Goal: Information Seeking & Learning: Check status

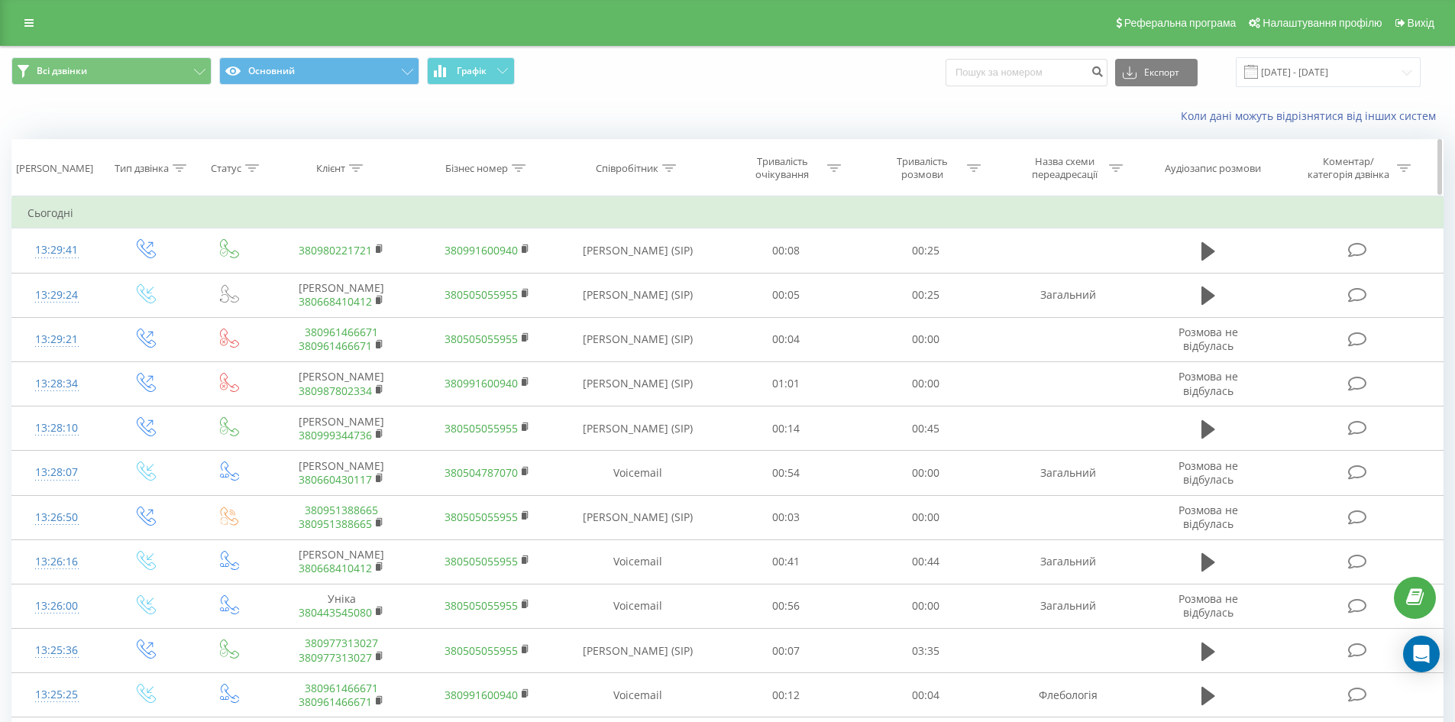
click at [670, 165] on icon at bounding box center [669, 168] width 14 height 8
click at [624, 268] on input "text" at bounding box center [637, 277] width 134 height 27
type input "сухович"
click at [668, 306] on span "OK" at bounding box center [670, 308] width 43 height 24
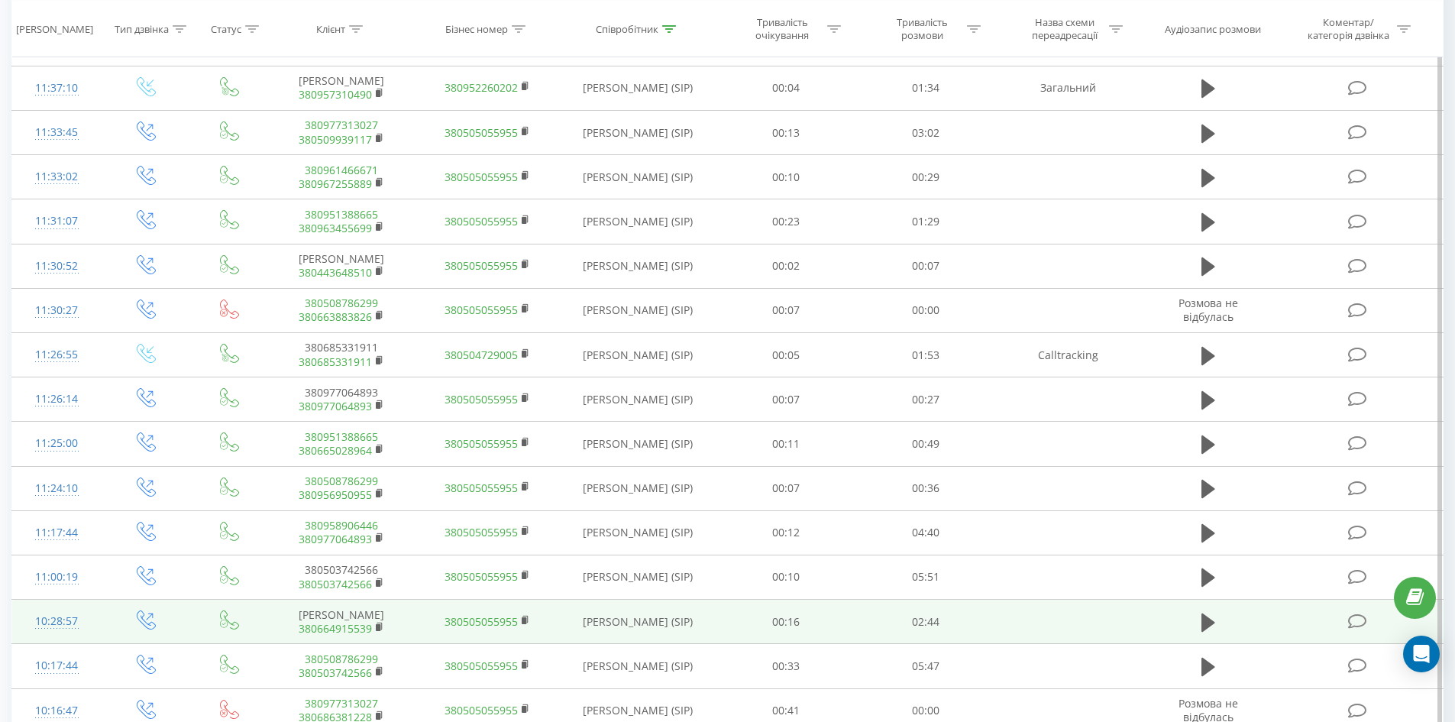
scroll to position [675, 0]
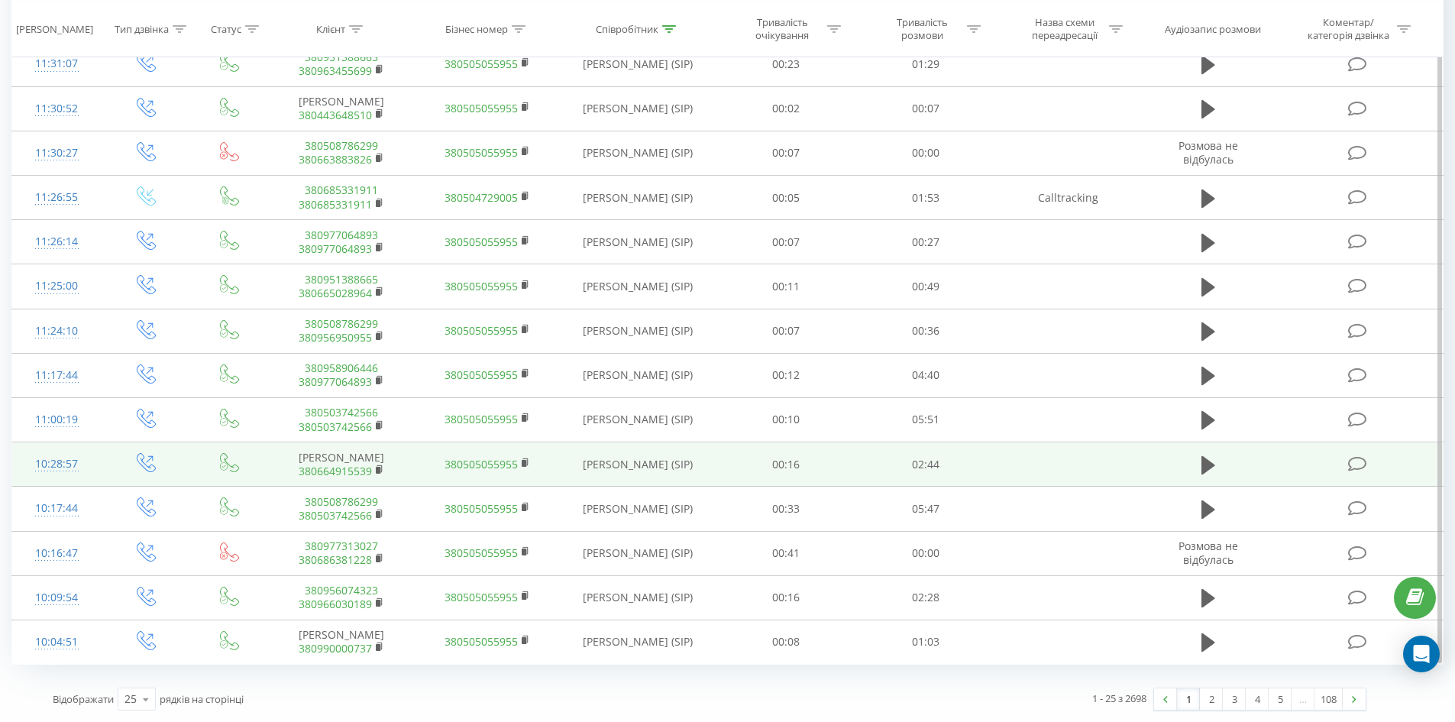
drag, startPoint x: 796, startPoint y: 313, endPoint x: 797, endPoint y: 478, distance: 164.9
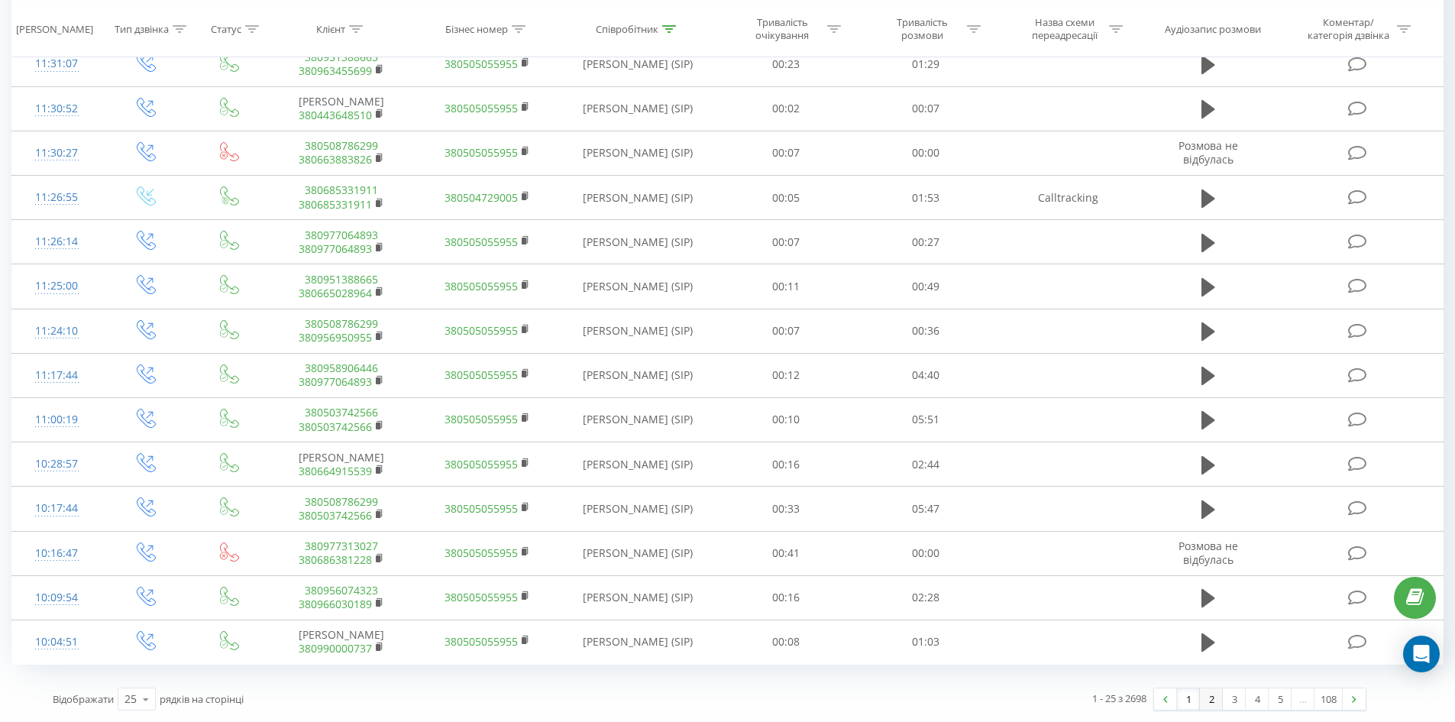
click at [1210, 696] on link "2" at bounding box center [1211, 698] width 23 height 21
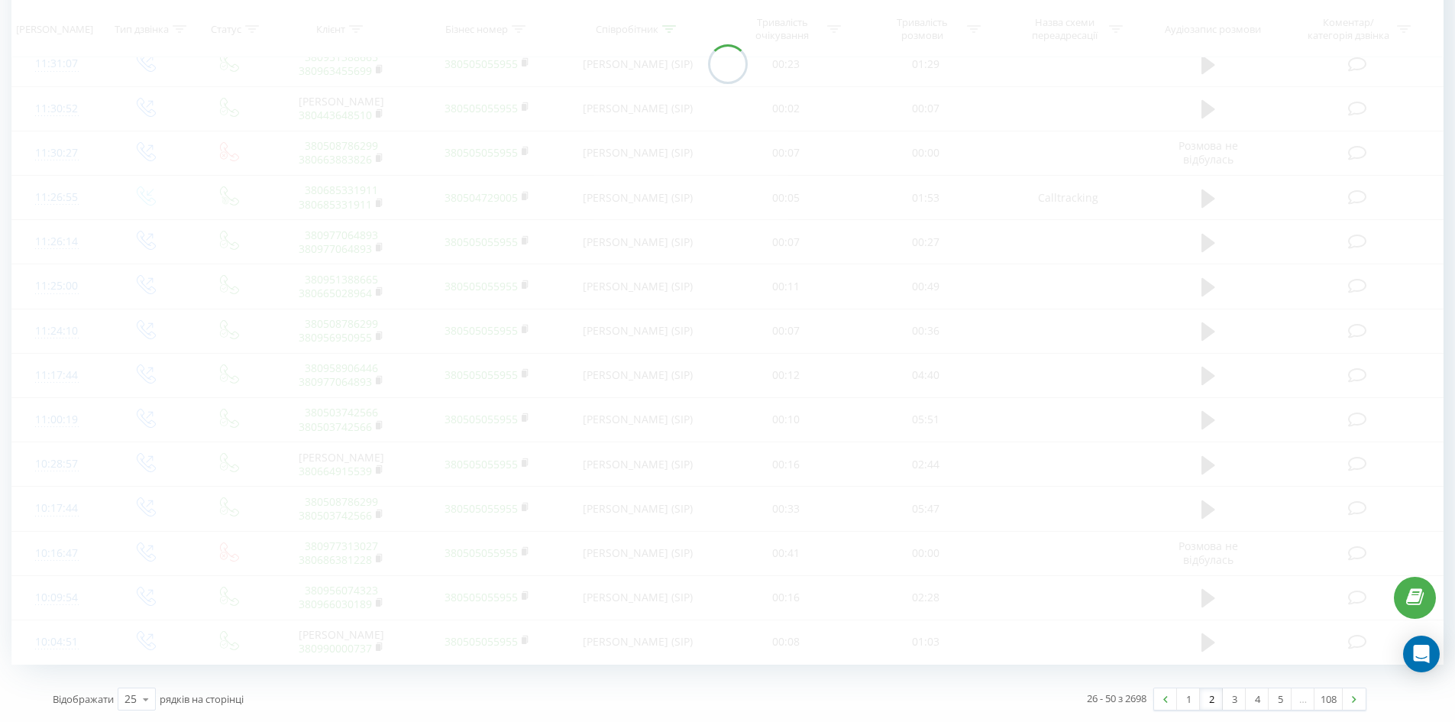
scroll to position [101, 0]
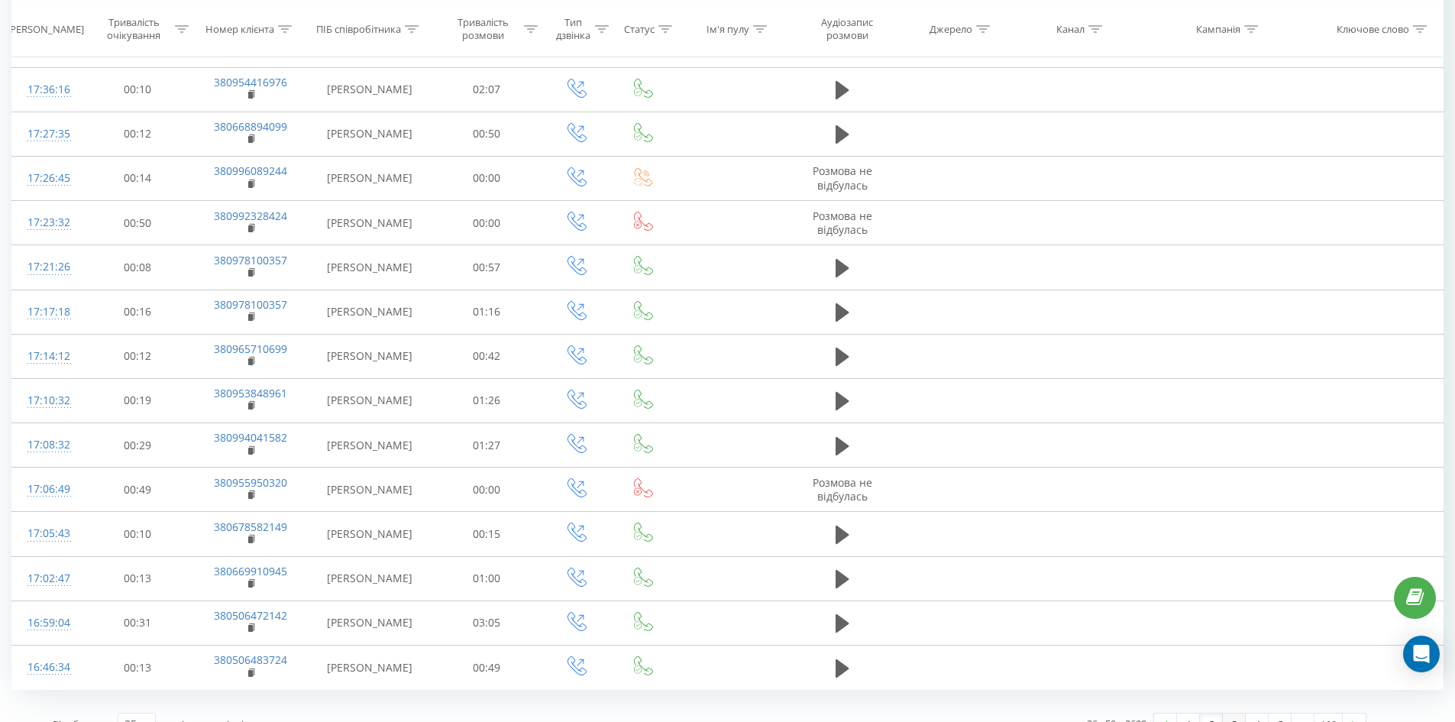
click at [1233, 713] on link "3" at bounding box center [1233, 723] width 23 height 21
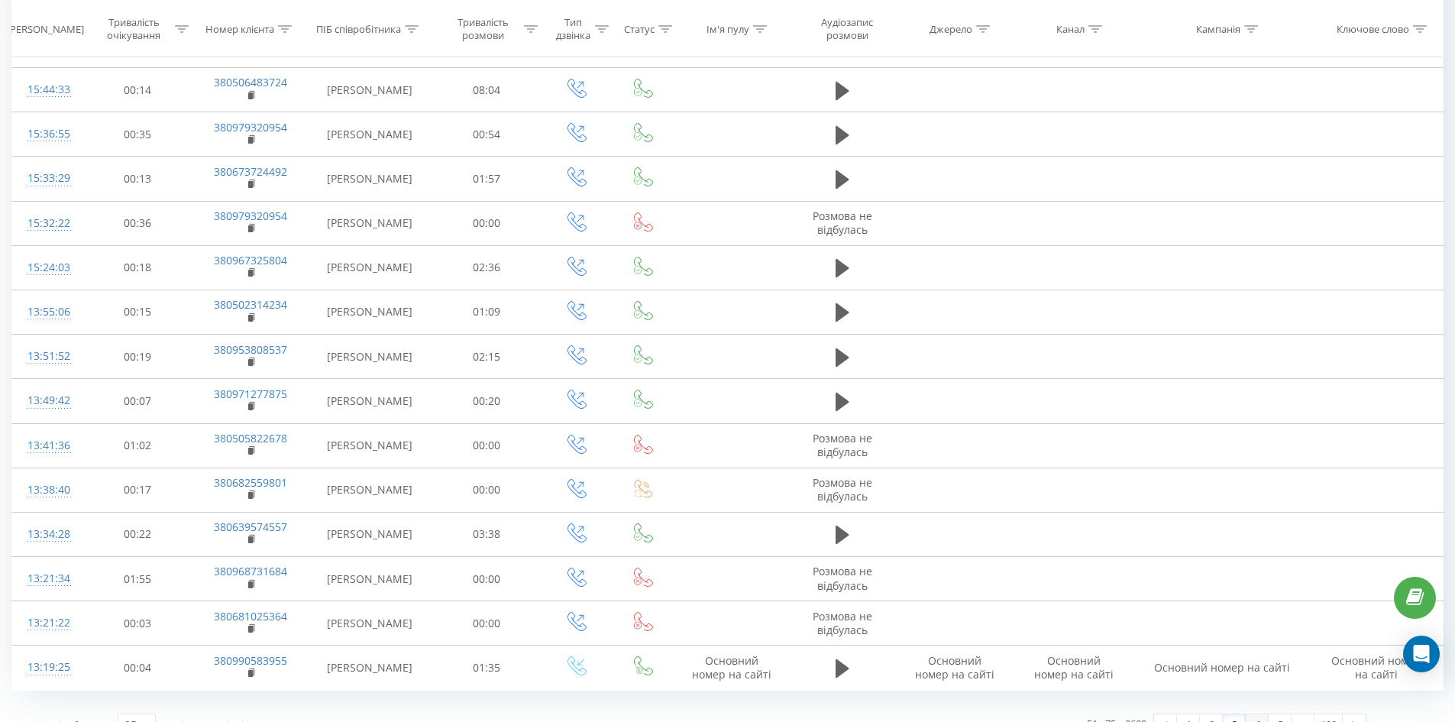
click at [1258, 714] on link "4" at bounding box center [1256, 724] width 23 height 21
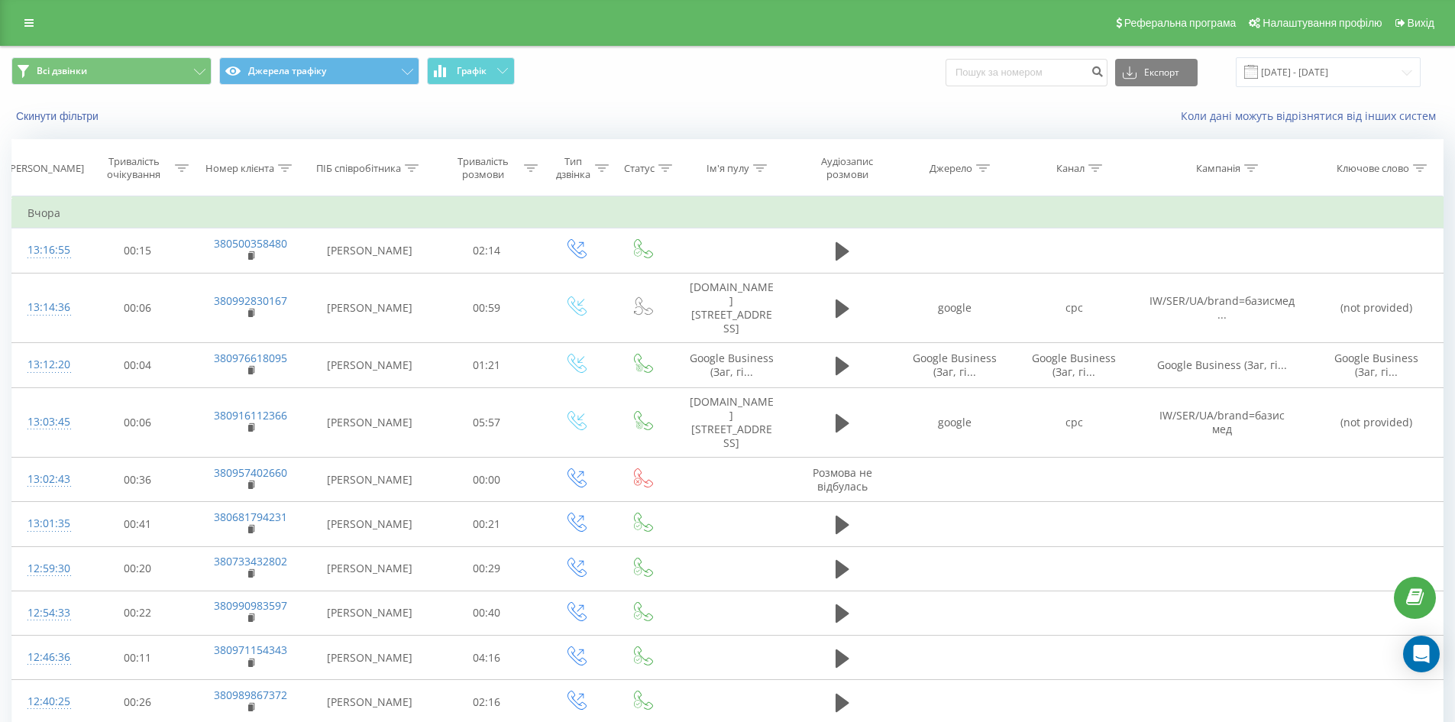
drag, startPoint x: 23, startPoint y: 23, endPoint x: 50, endPoint y: 80, distance: 63.5
click at [23, 23] on link at bounding box center [28, 22] width 27 height 21
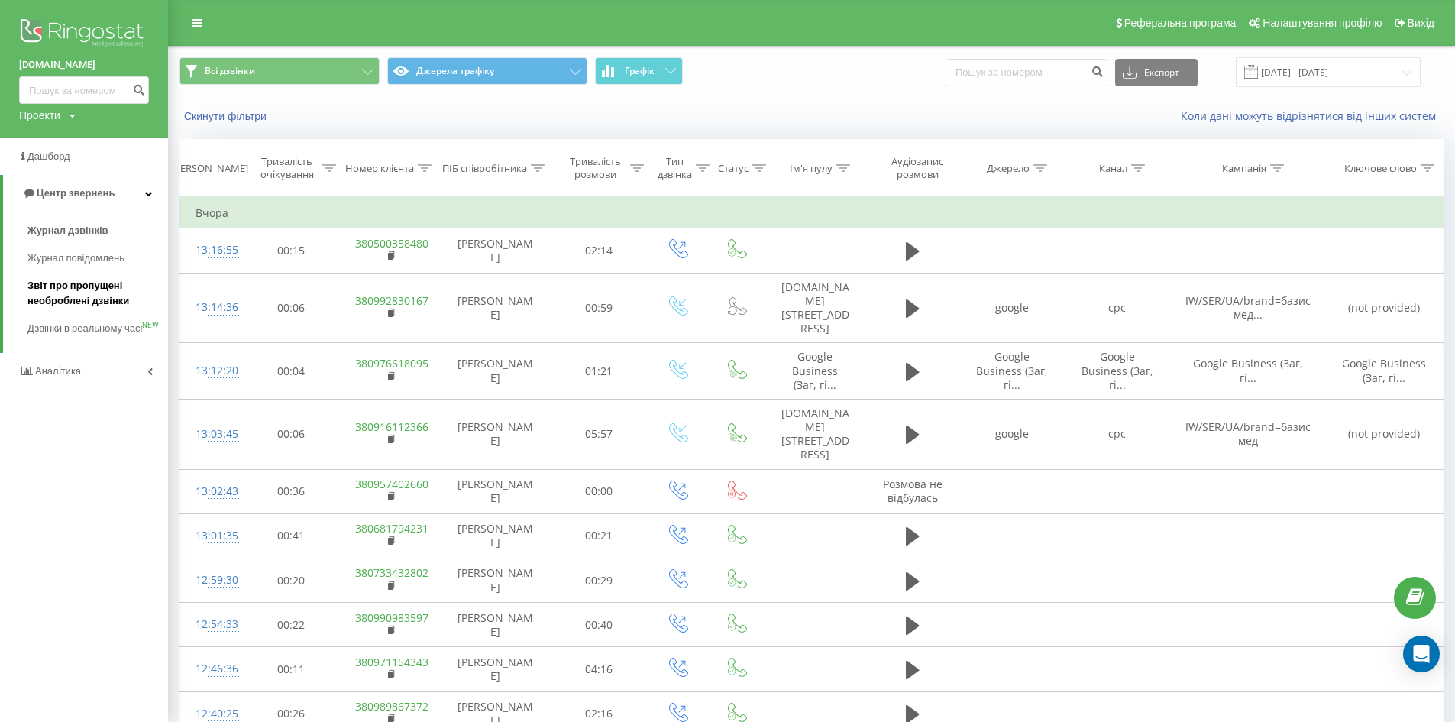
click at [105, 298] on span "Звіт про пропущені необроблені дзвінки" at bounding box center [93, 293] width 133 height 31
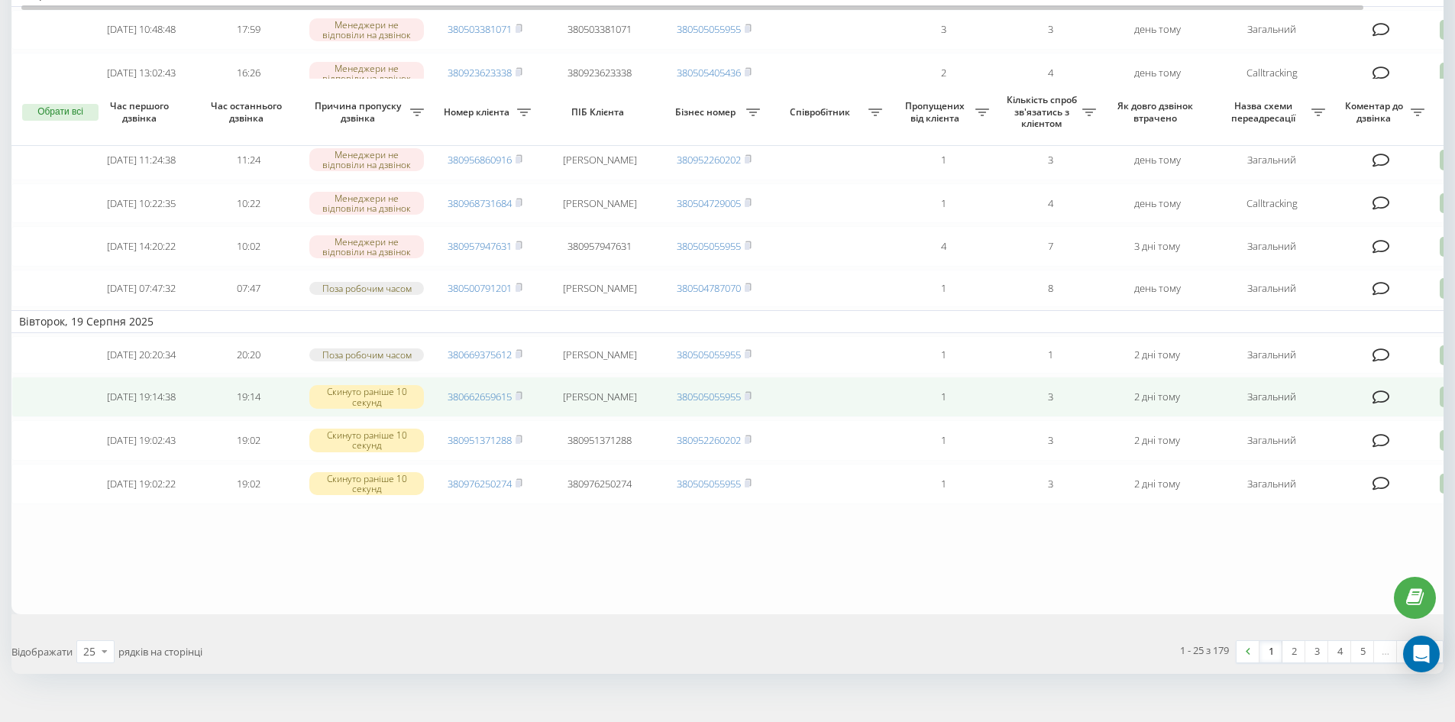
scroll to position [930, 0]
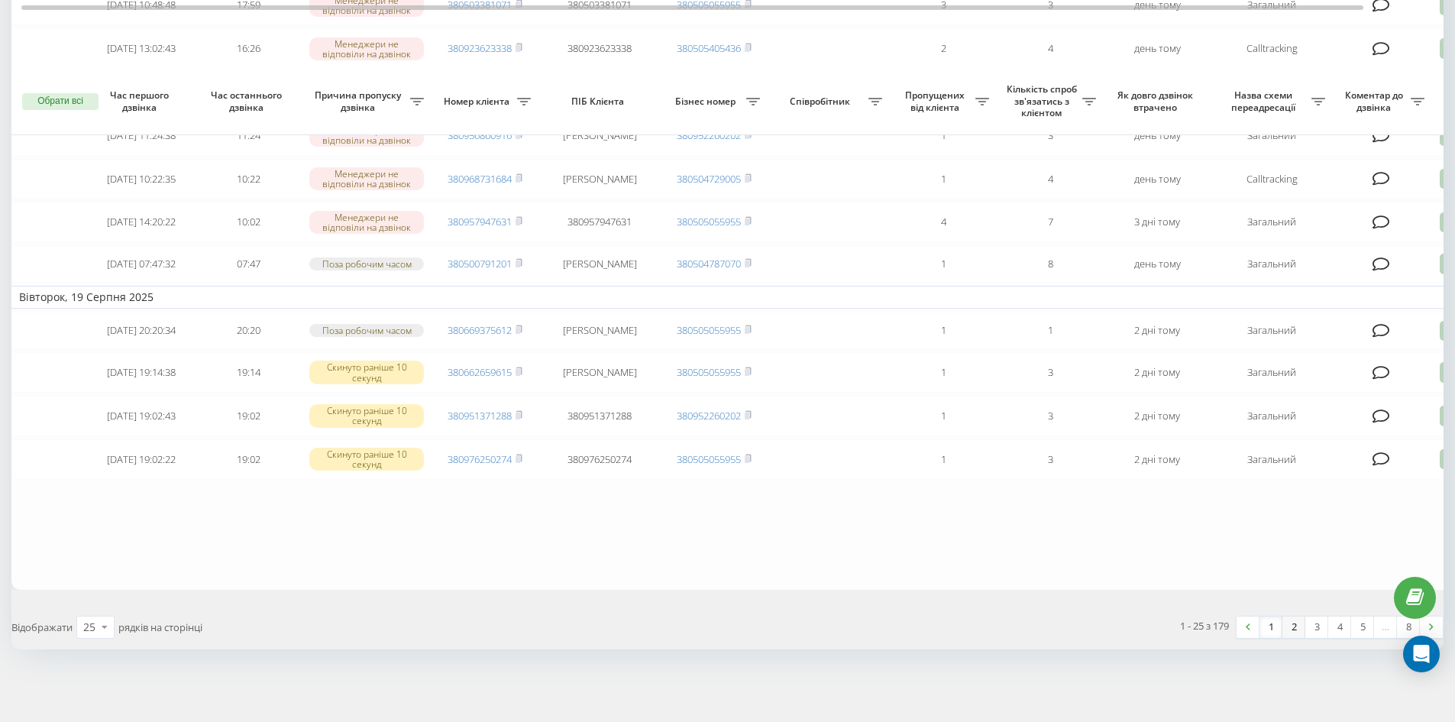
click at [1294, 621] on link "2" at bounding box center [1293, 626] width 23 height 21
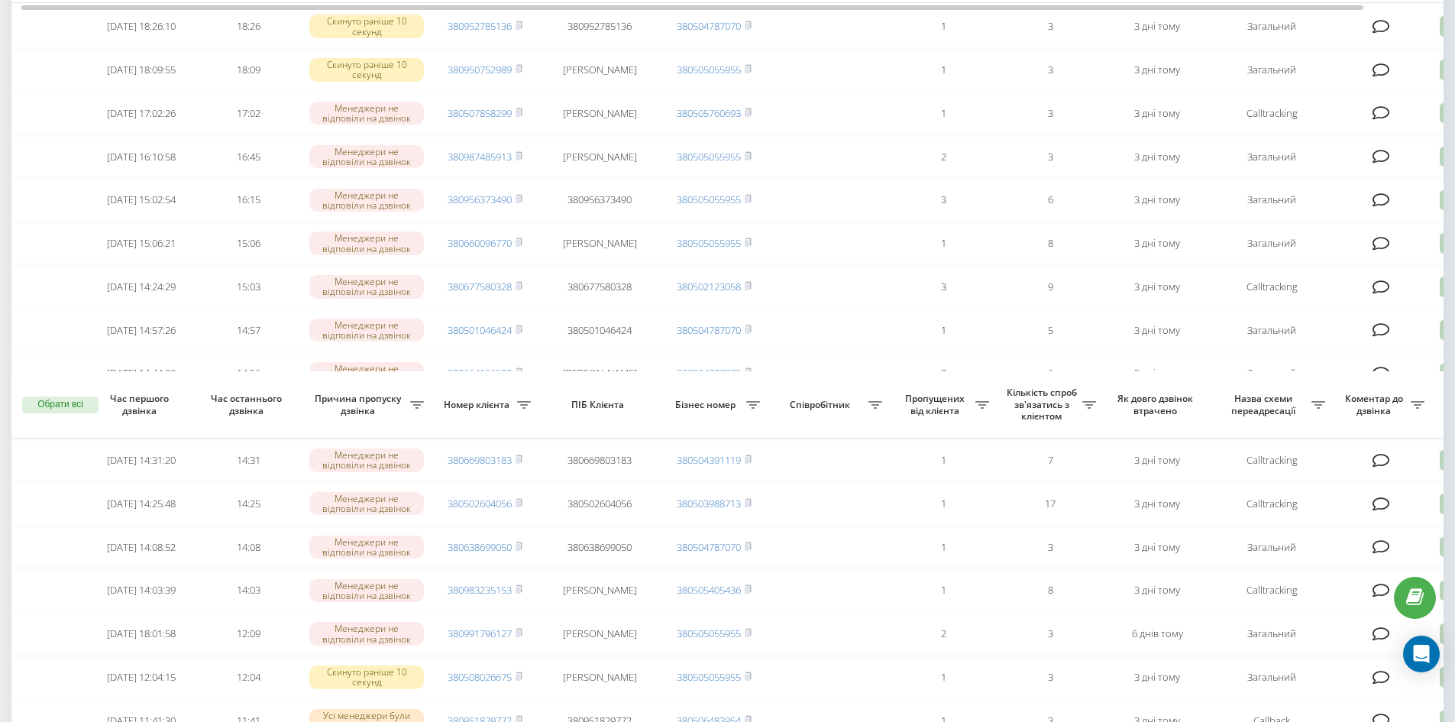
scroll to position [903, 0]
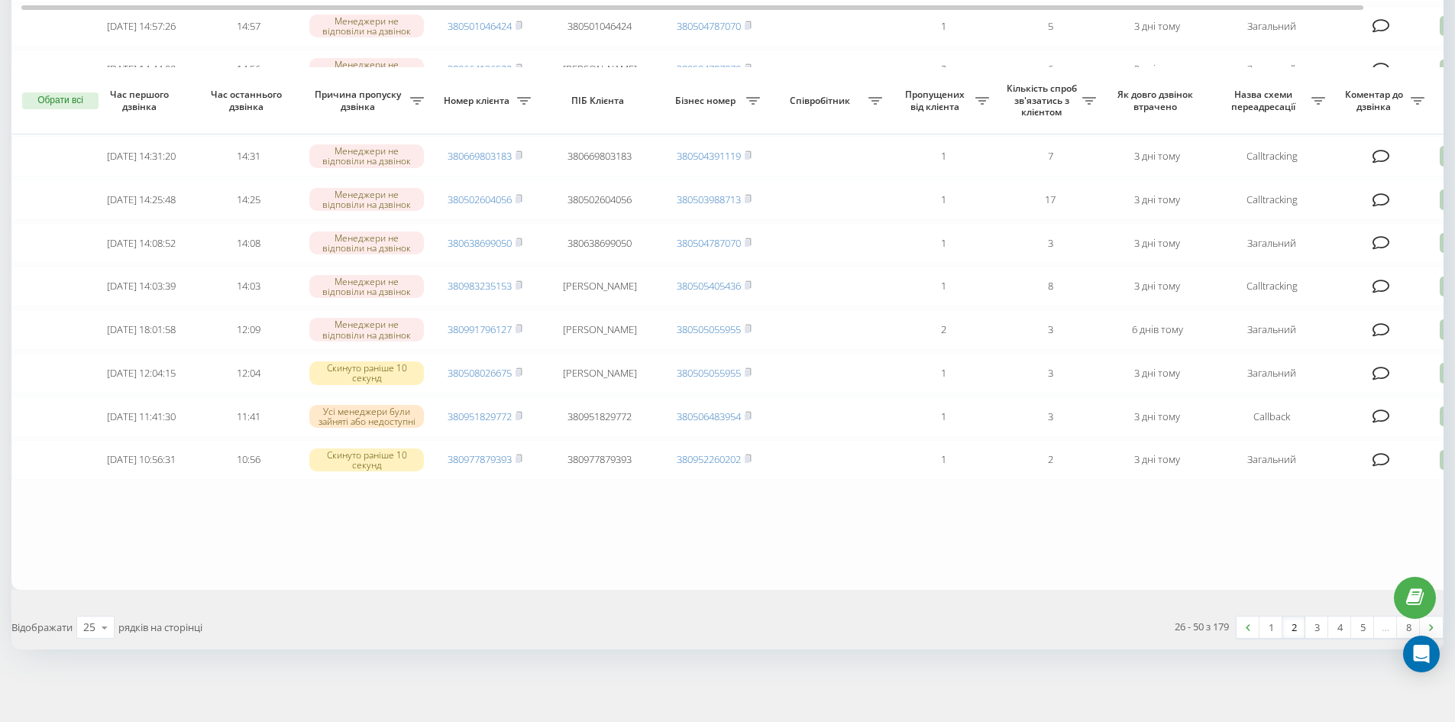
click at [1307, 625] on link "3" at bounding box center [1316, 626] width 23 height 21
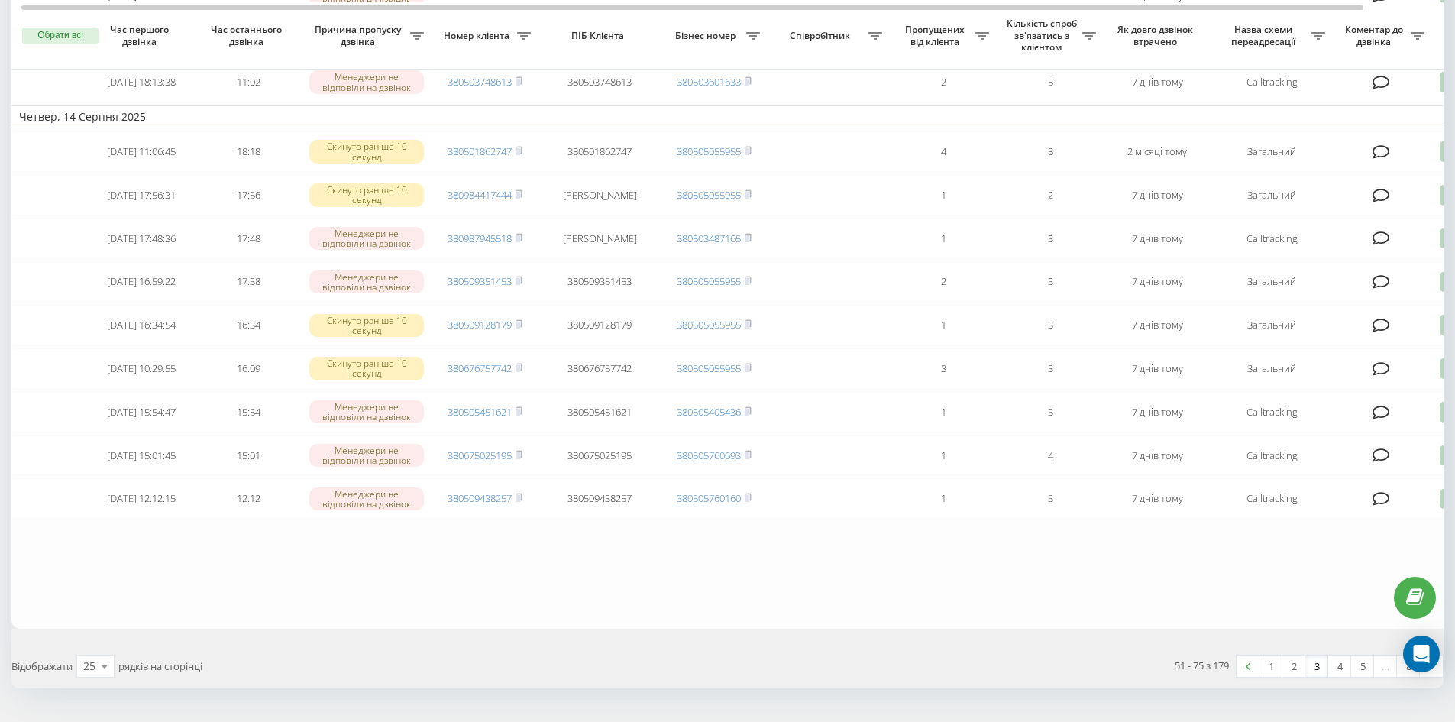
scroll to position [956, 0]
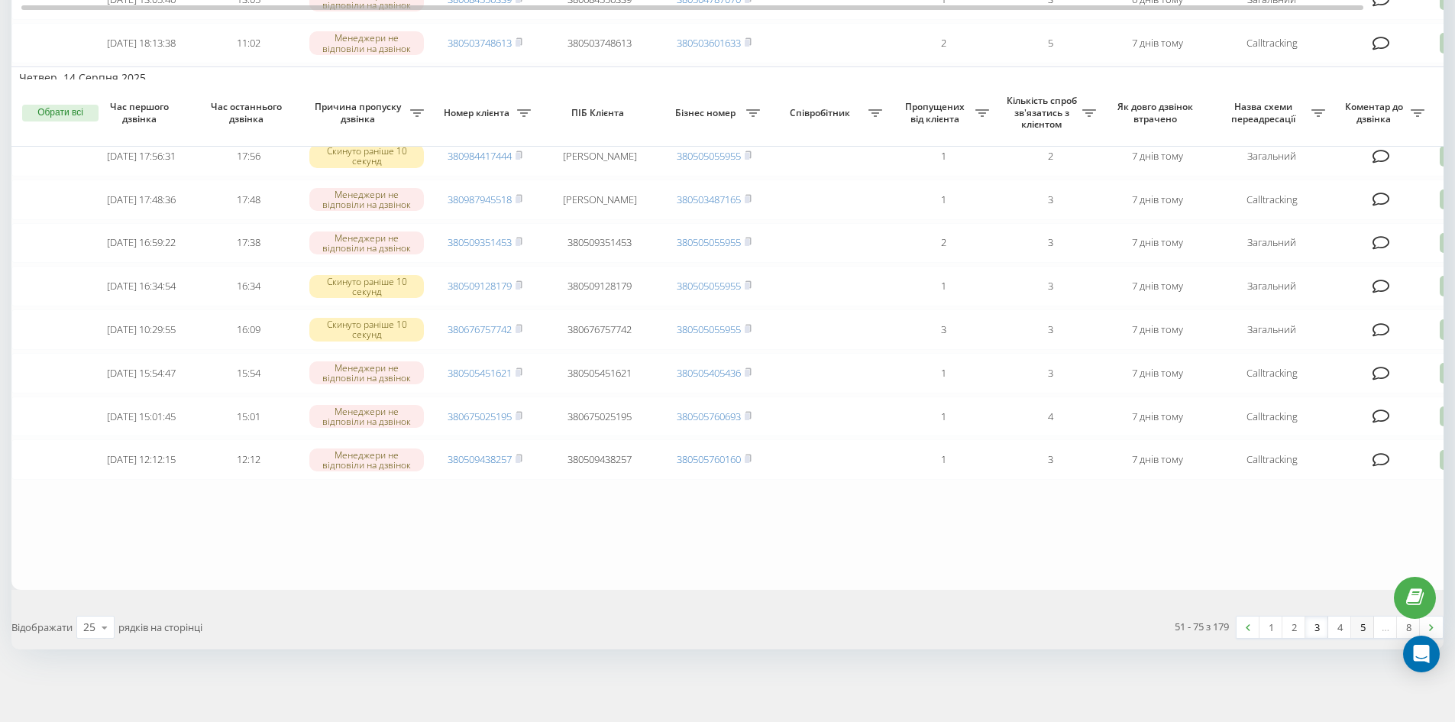
click at [1358, 618] on link "5" at bounding box center [1362, 626] width 23 height 21
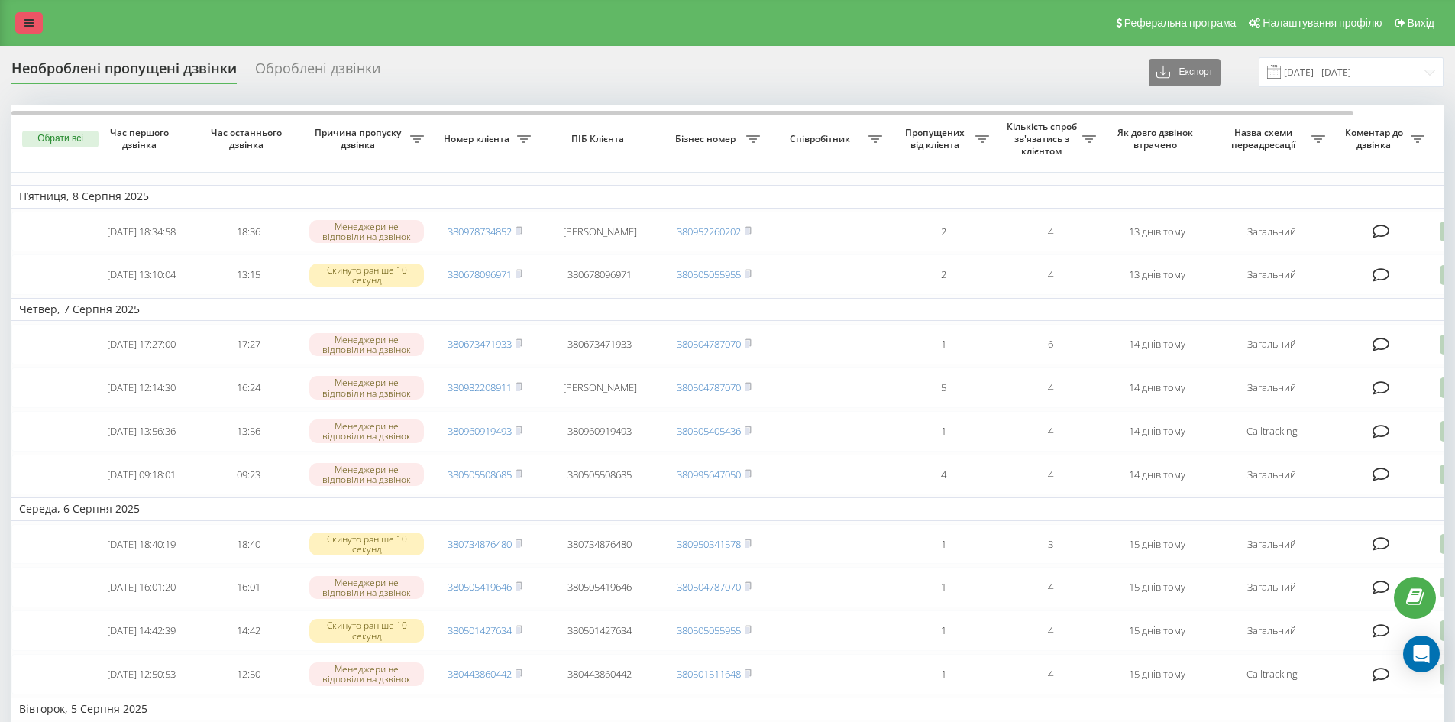
click at [22, 17] on link at bounding box center [28, 22] width 27 height 21
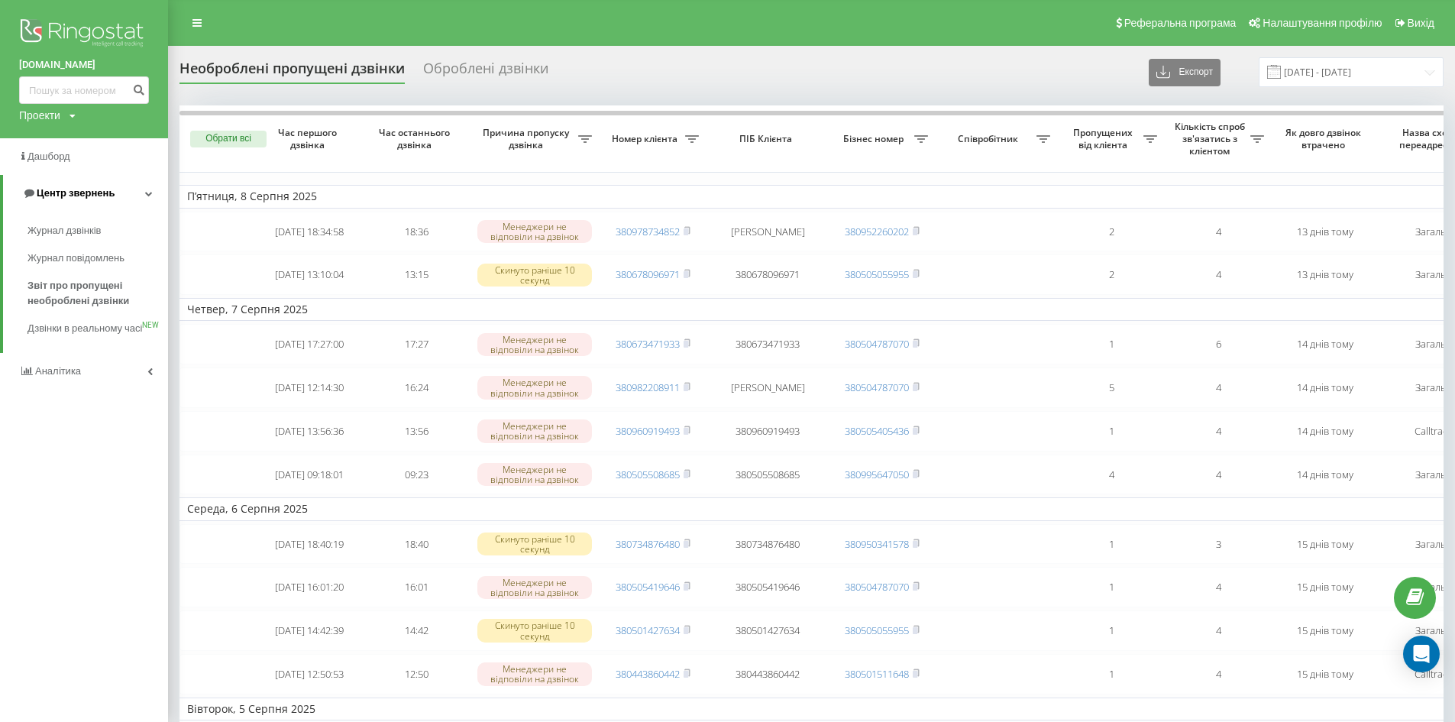
click at [72, 200] on span "Центр звернень" at bounding box center [68, 193] width 92 height 15
click at [76, 196] on span "Центр звернень" at bounding box center [73, 192] width 78 height 11
click at [79, 232] on span "Журнал дзвінків" at bounding box center [67, 230] width 81 height 15
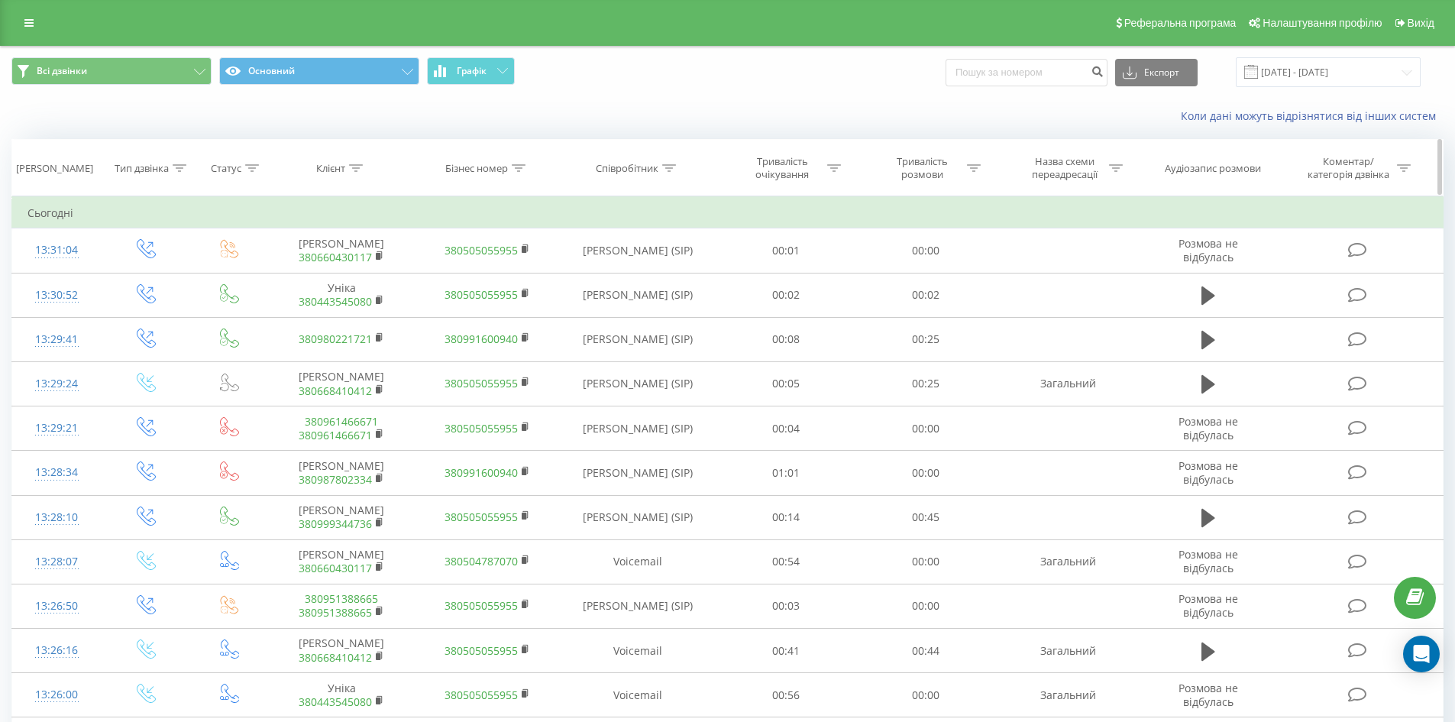
click at [671, 166] on icon at bounding box center [669, 168] width 14 height 8
drag, startPoint x: 627, startPoint y: 279, endPoint x: 627, endPoint y: 289, distance: 9.9
click at [627, 279] on input "text" at bounding box center [637, 277] width 134 height 27
type input "сухович"
click at [671, 310] on span "OK" at bounding box center [670, 308] width 43 height 24
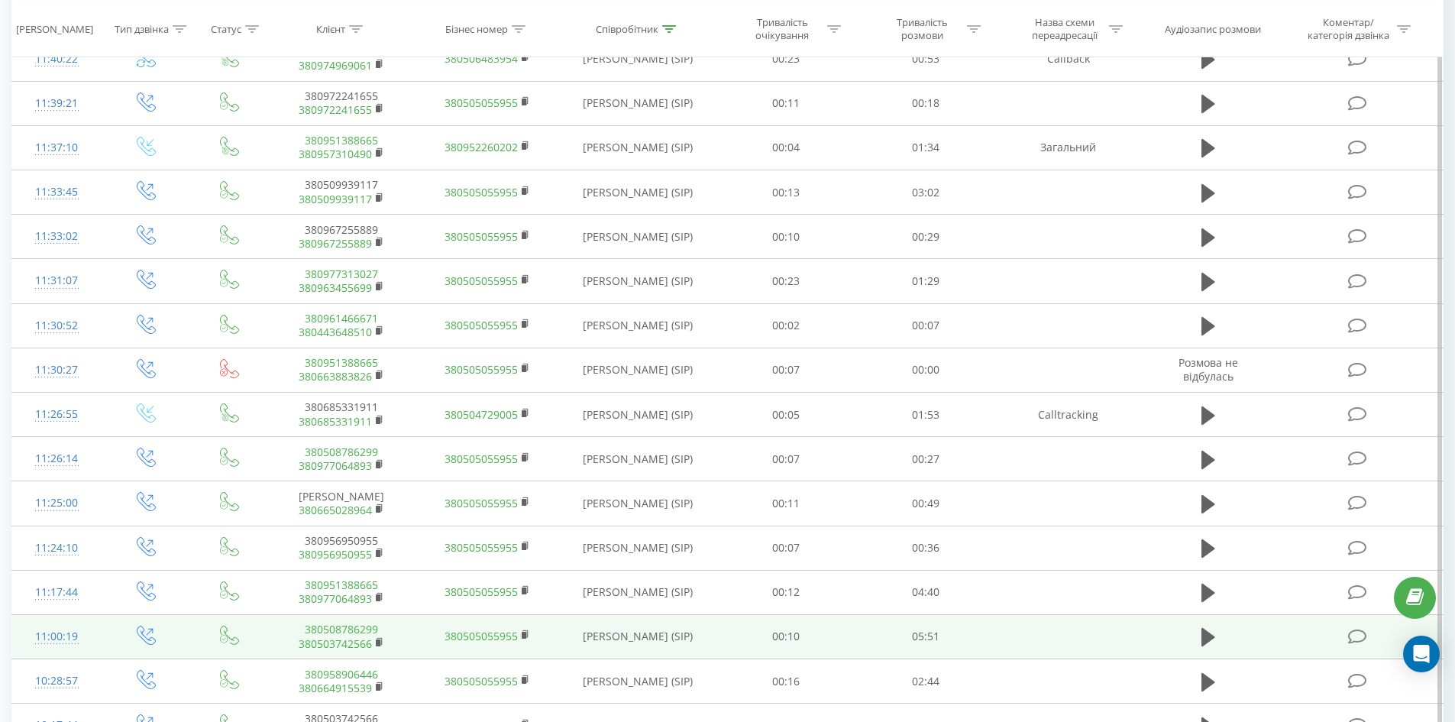
scroll to position [675, 0]
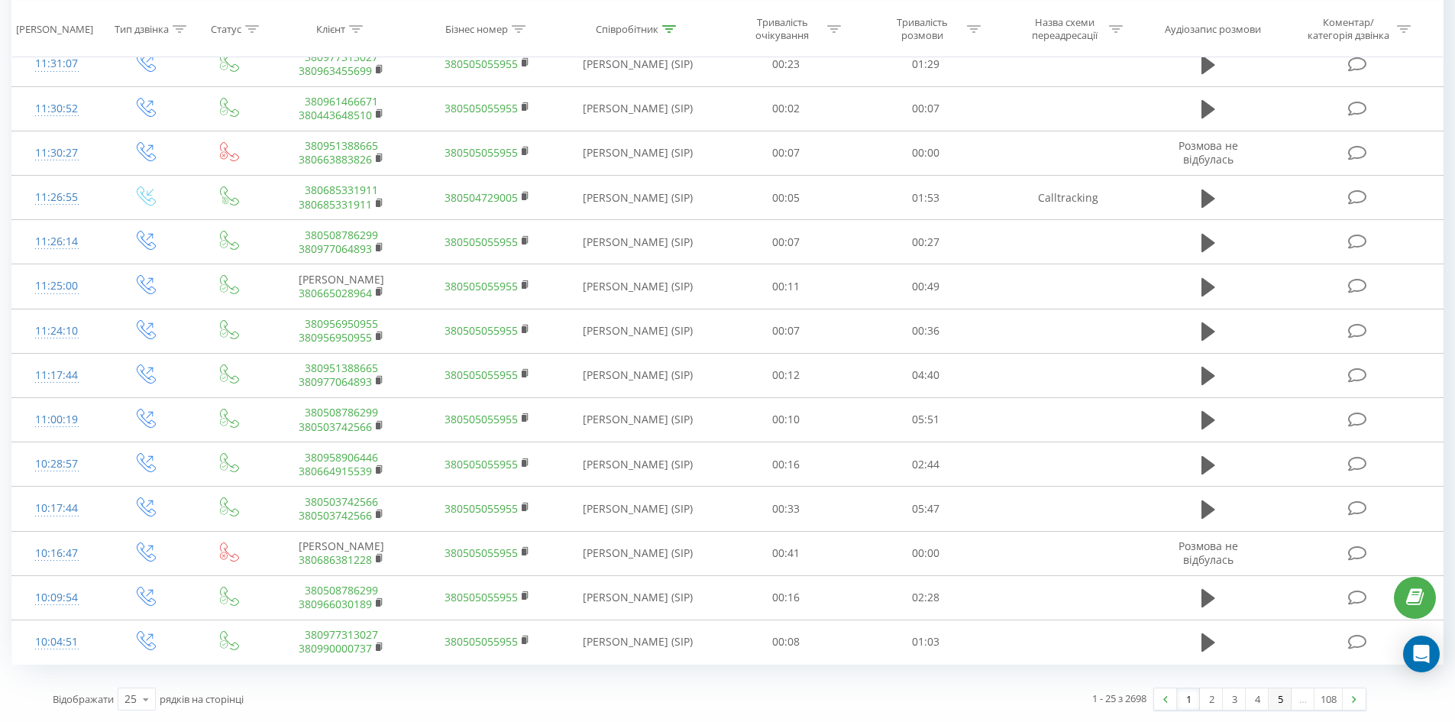
click at [1268, 702] on link "5" at bounding box center [1279, 698] width 23 height 21
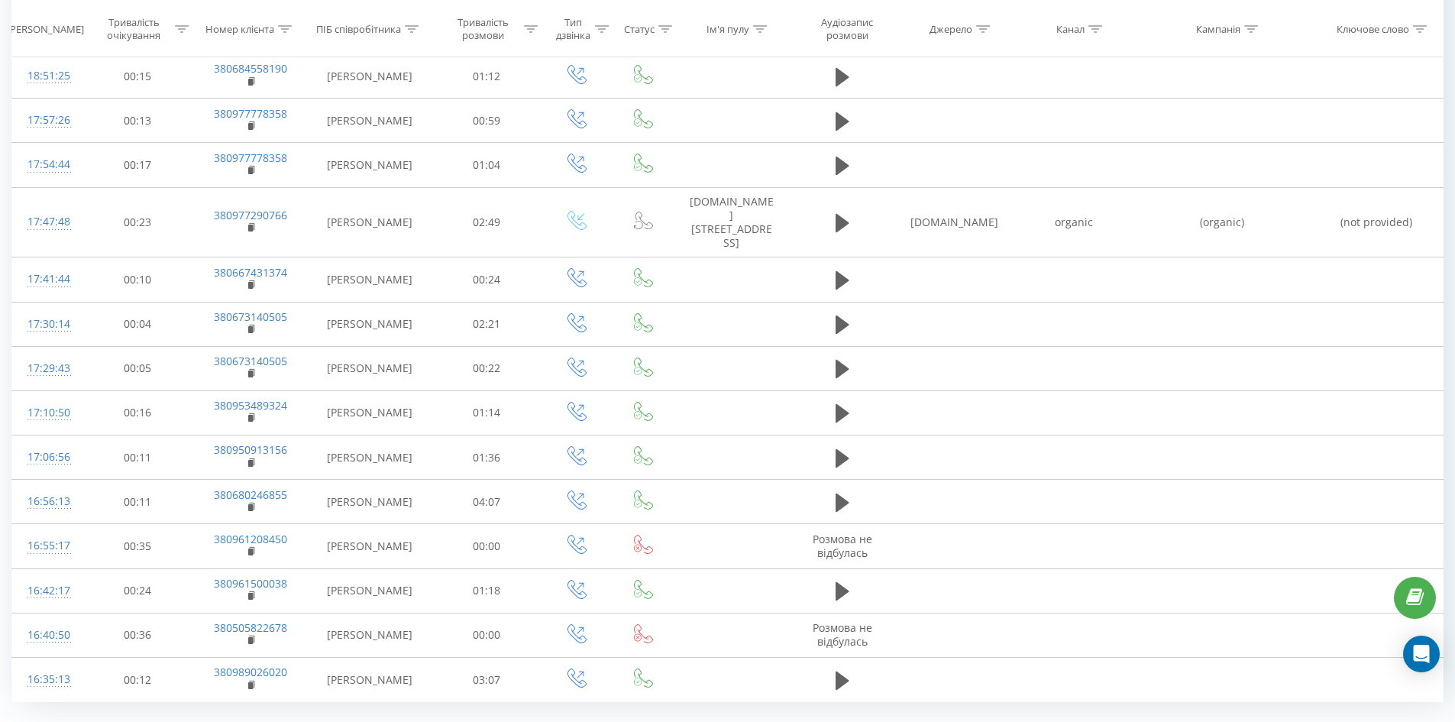
click at [1235, 721] on link "4" at bounding box center [1233, 735] width 23 height 21
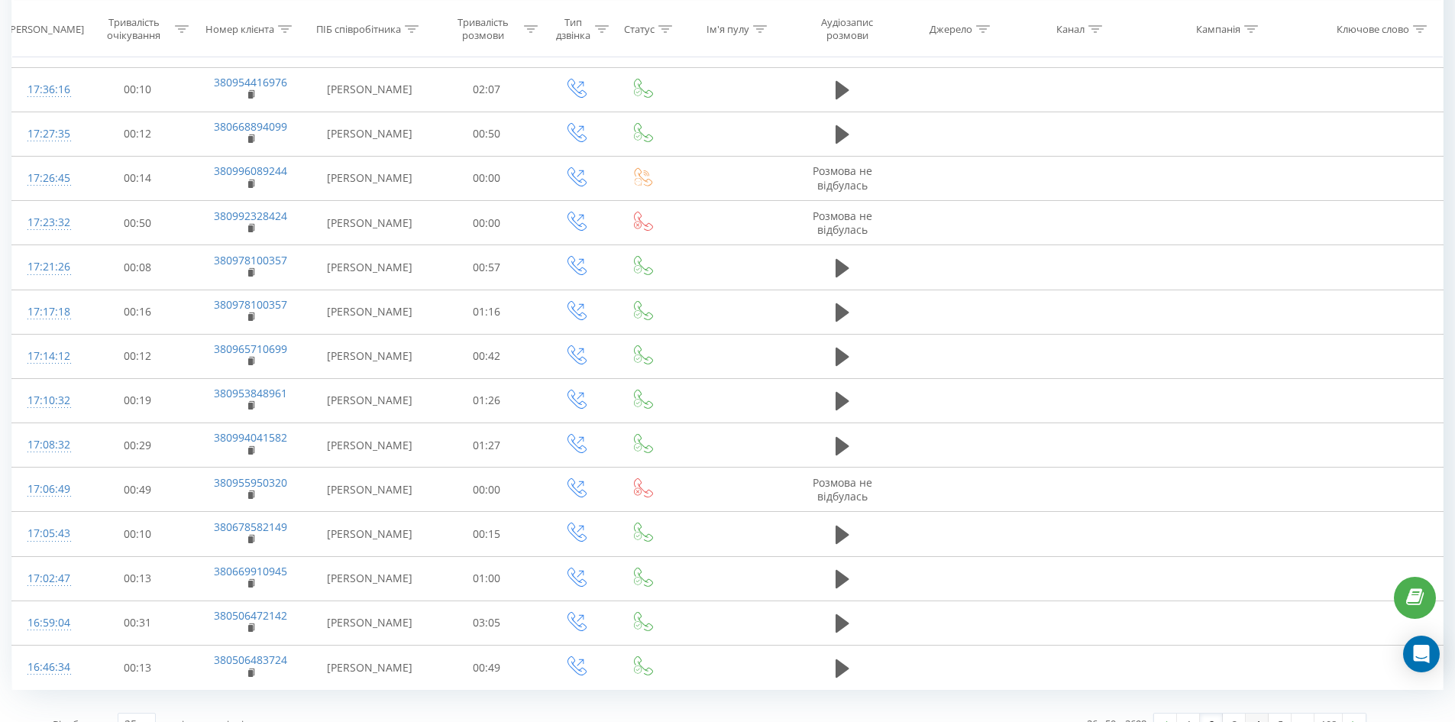
click at [1245, 713] on link "4" at bounding box center [1256, 723] width 23 height 21
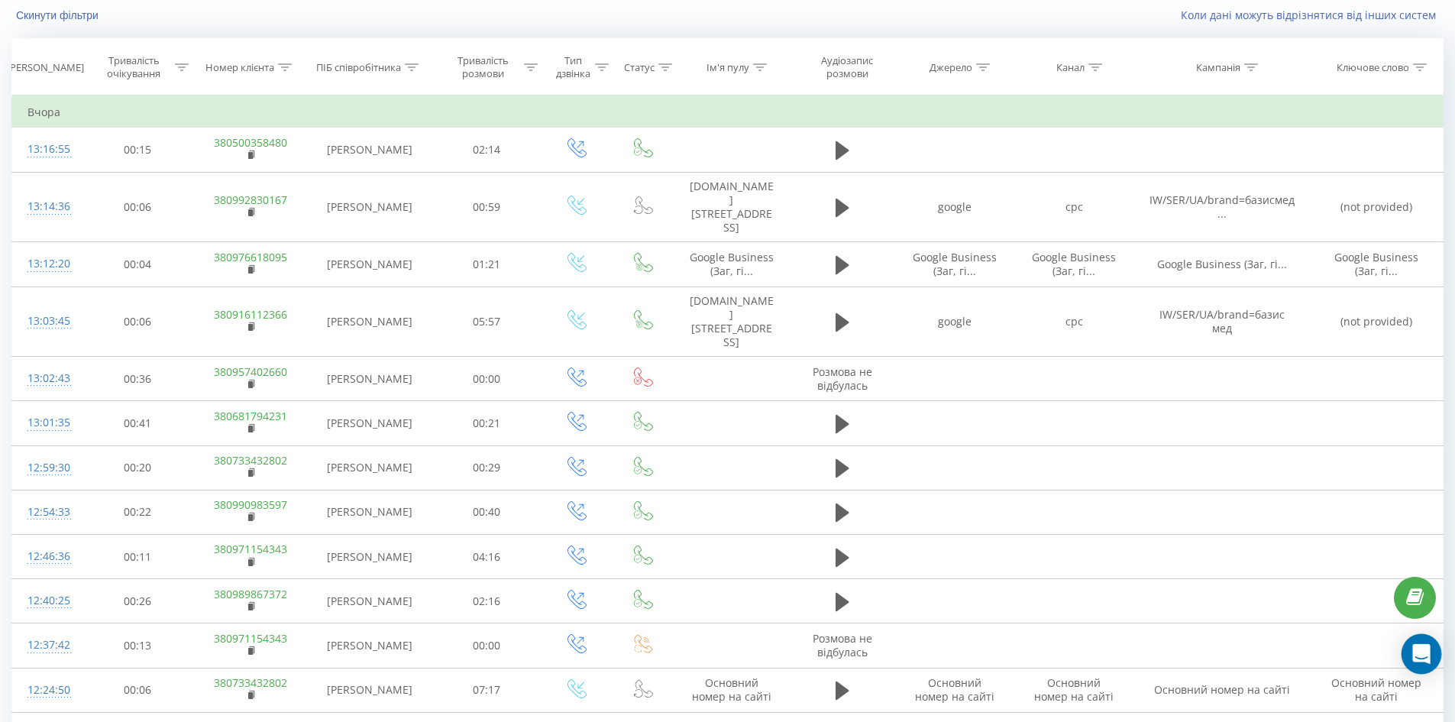
click at [1423, 646] on icon "Open Intercom Messenger" at bounding box center [1421, 654] width 18 height 20
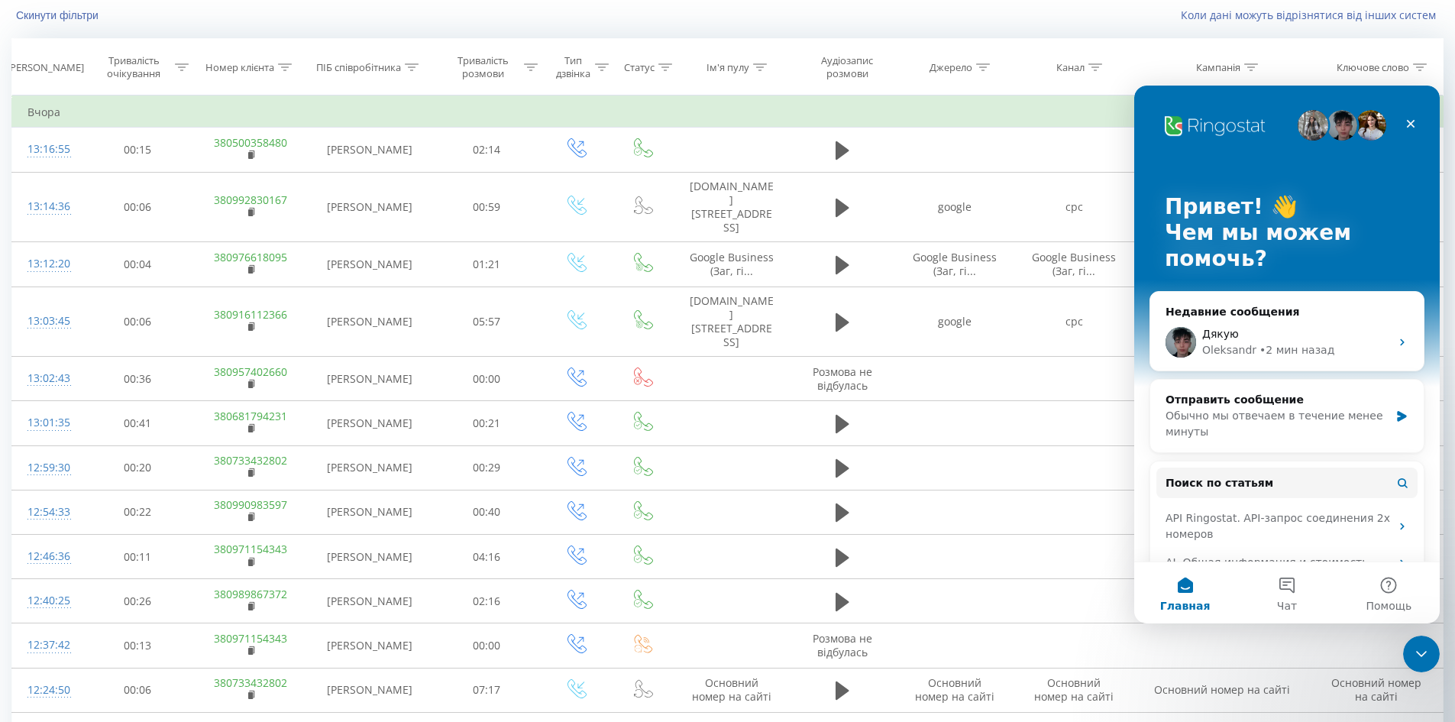
scroll to position [0, 0]
click at [1240, 340] on div "Дякую" at bounding box center [1296, 334] width 188 height 16
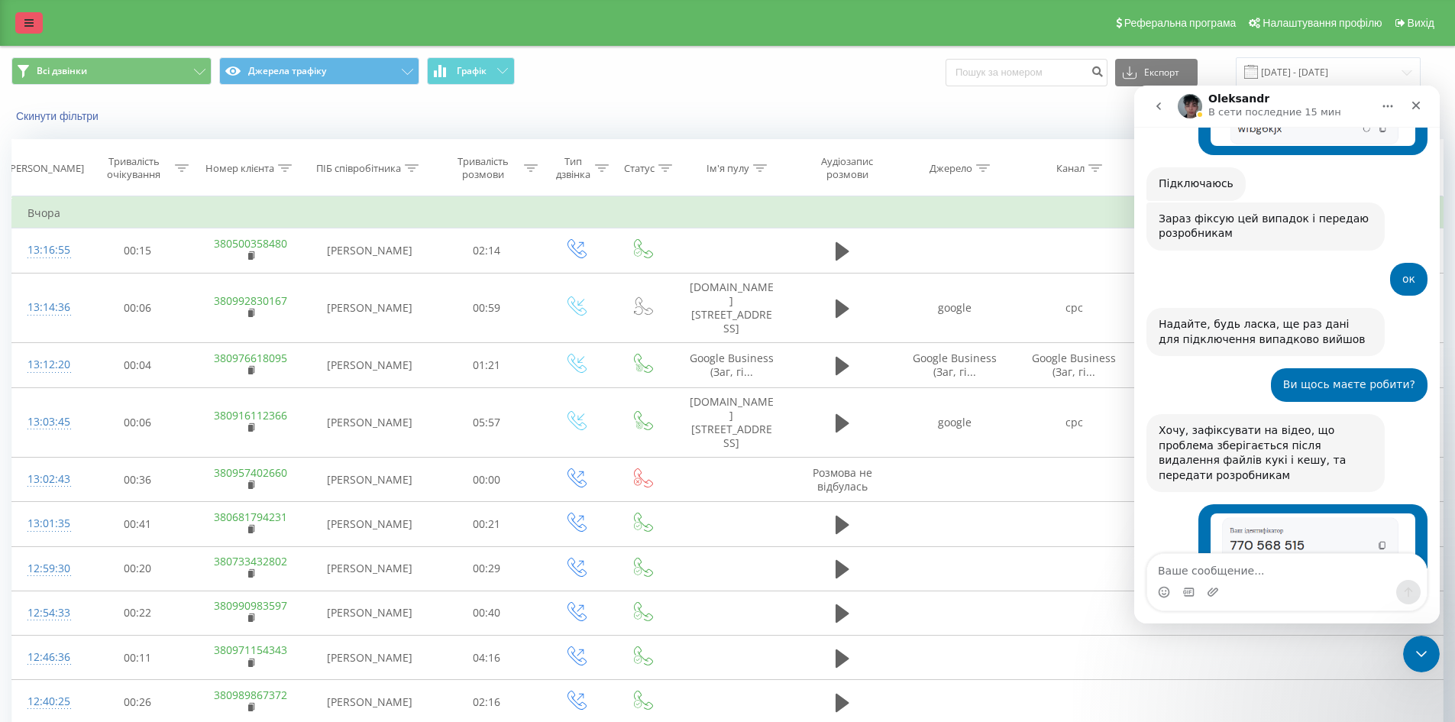
click at [24, 19] on icon at bounding box center [28, 23] width 9 height 11
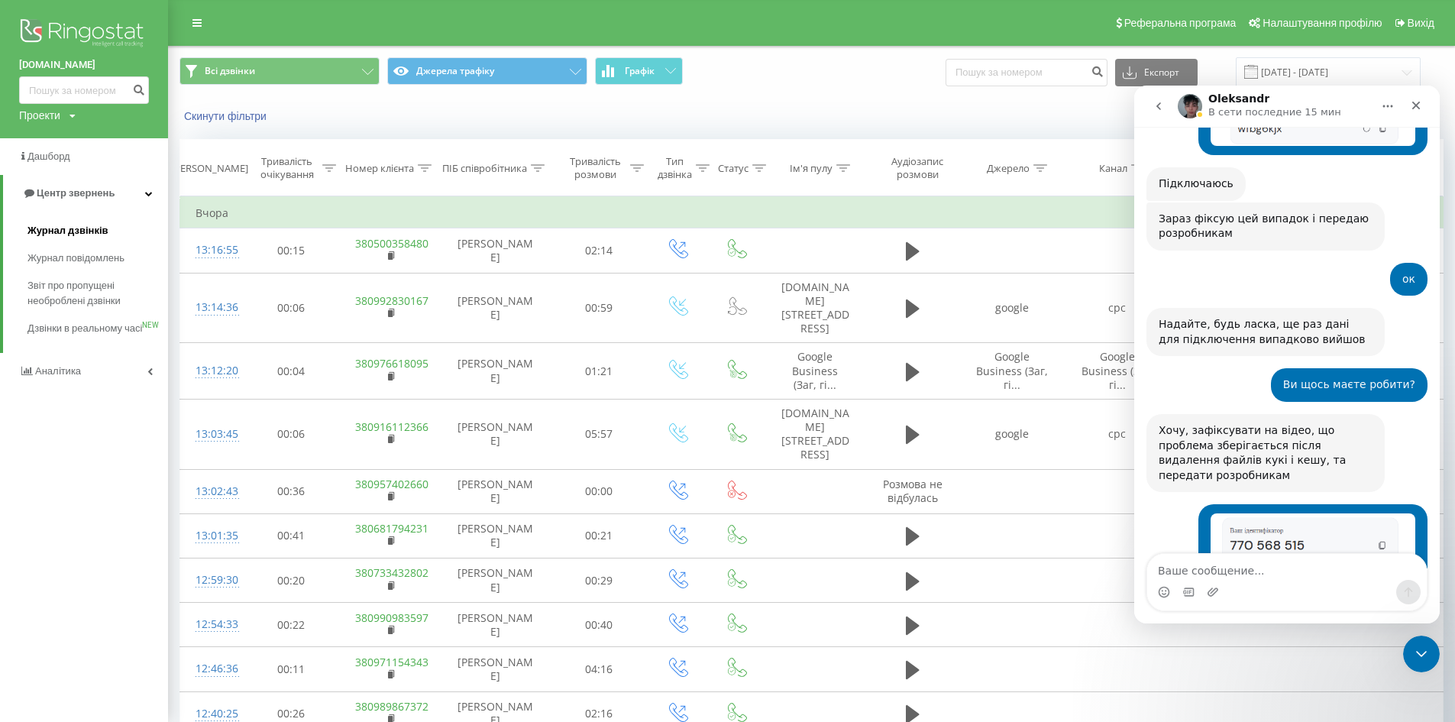
click at [73, 232] on span "Журнал дзвінків" at bounding box center [67, 230] width 81 height 15
click at [1412, 108] on icon "Закрыть" at bounding box center [1416, 106] width 8 height 8
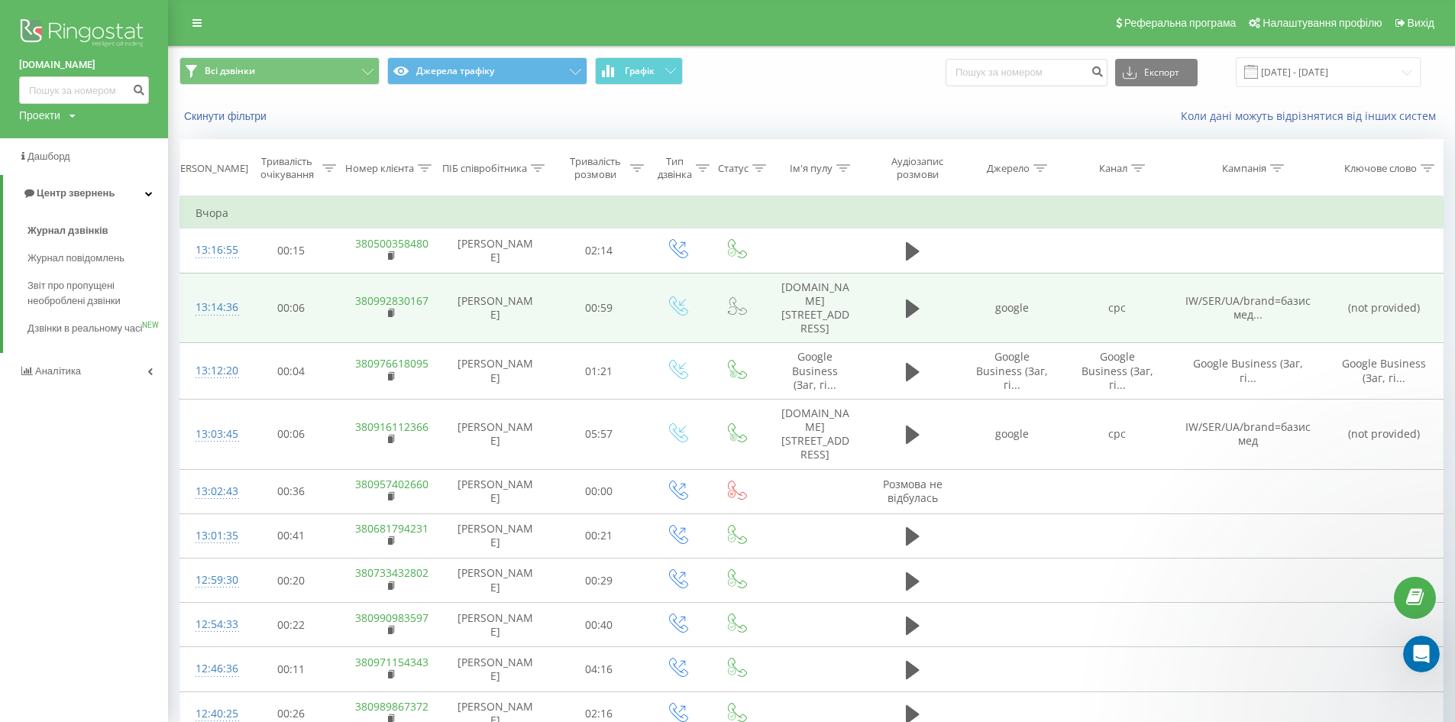
scroll to position [3389, 0]
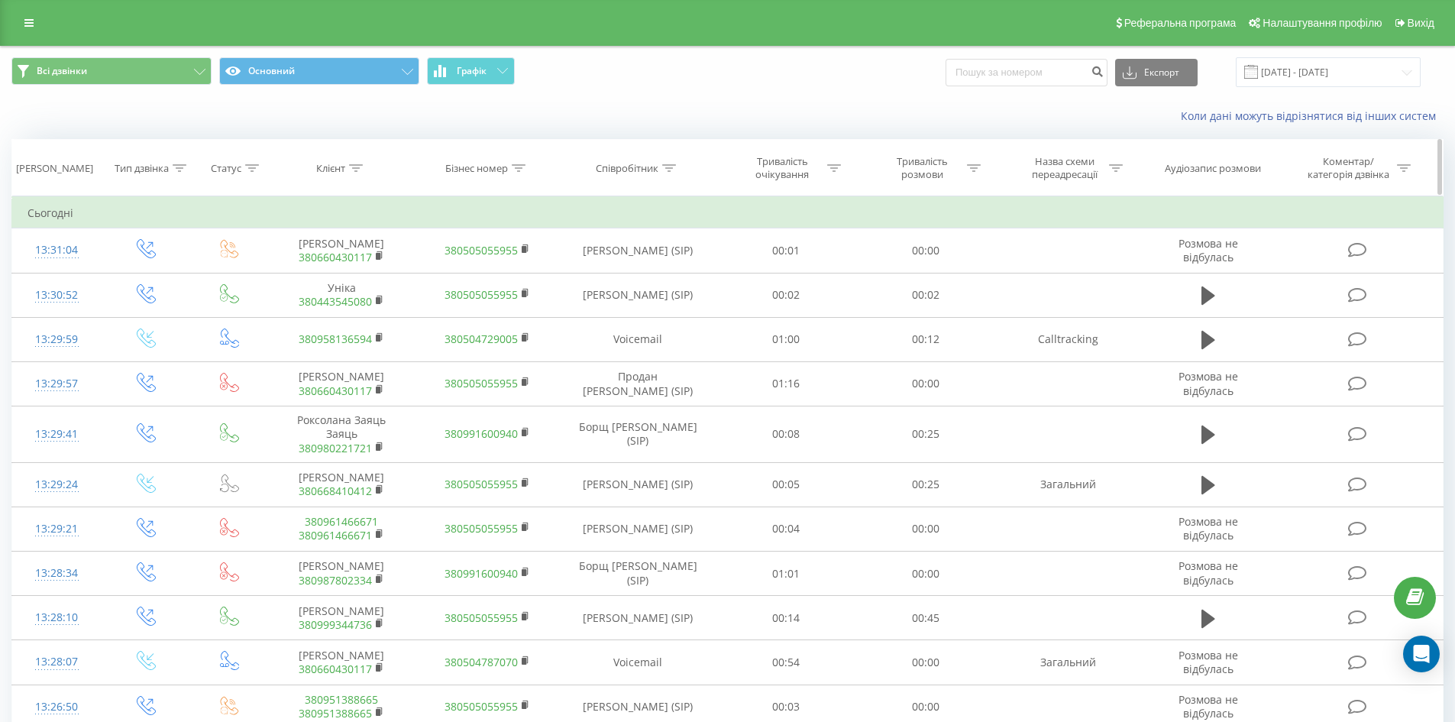
click at [673, 167] on icon at bounding box center [669, 168] width 14 height 8
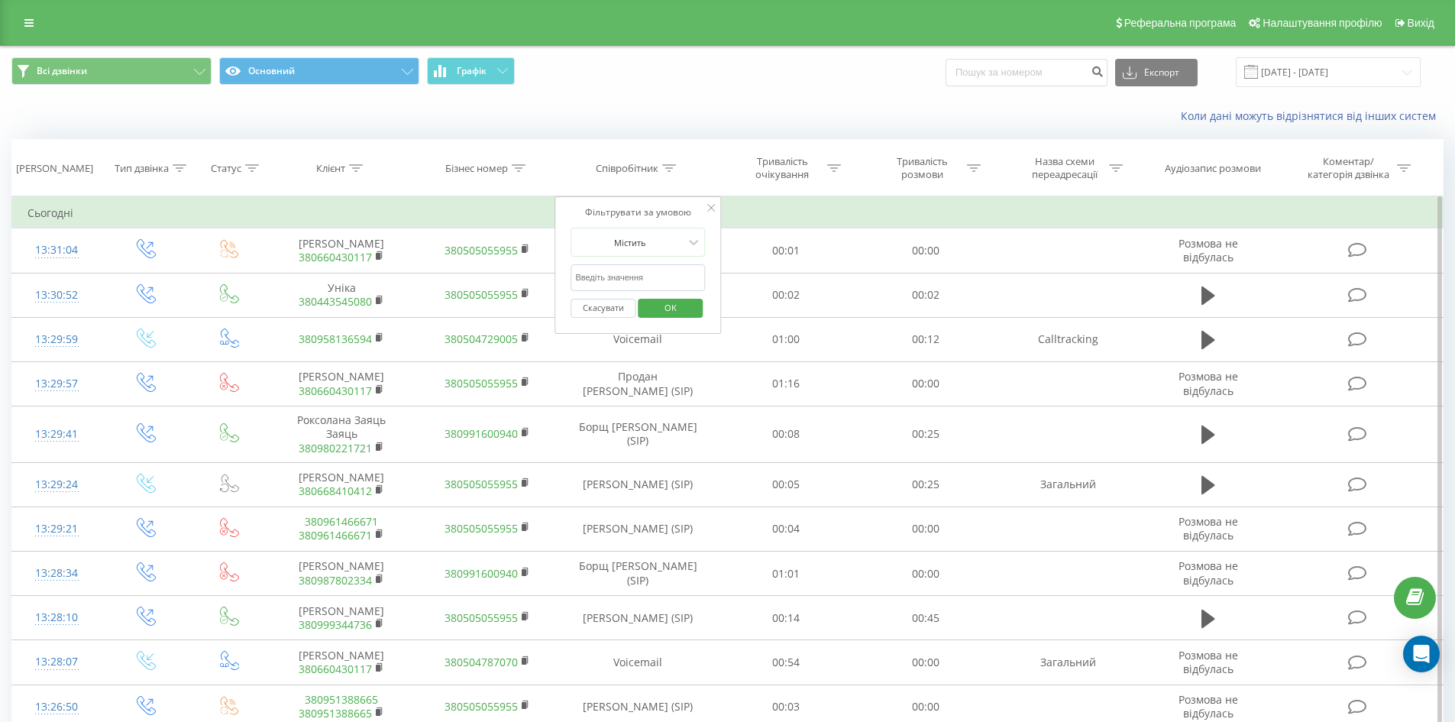
click at [669, 282] on input "text" at bounding box center [637, 277] width 134 height 27
type input "сухович"
click at [667, 312] on span "OK" at bounding box center [670, 308] width 43 height 24
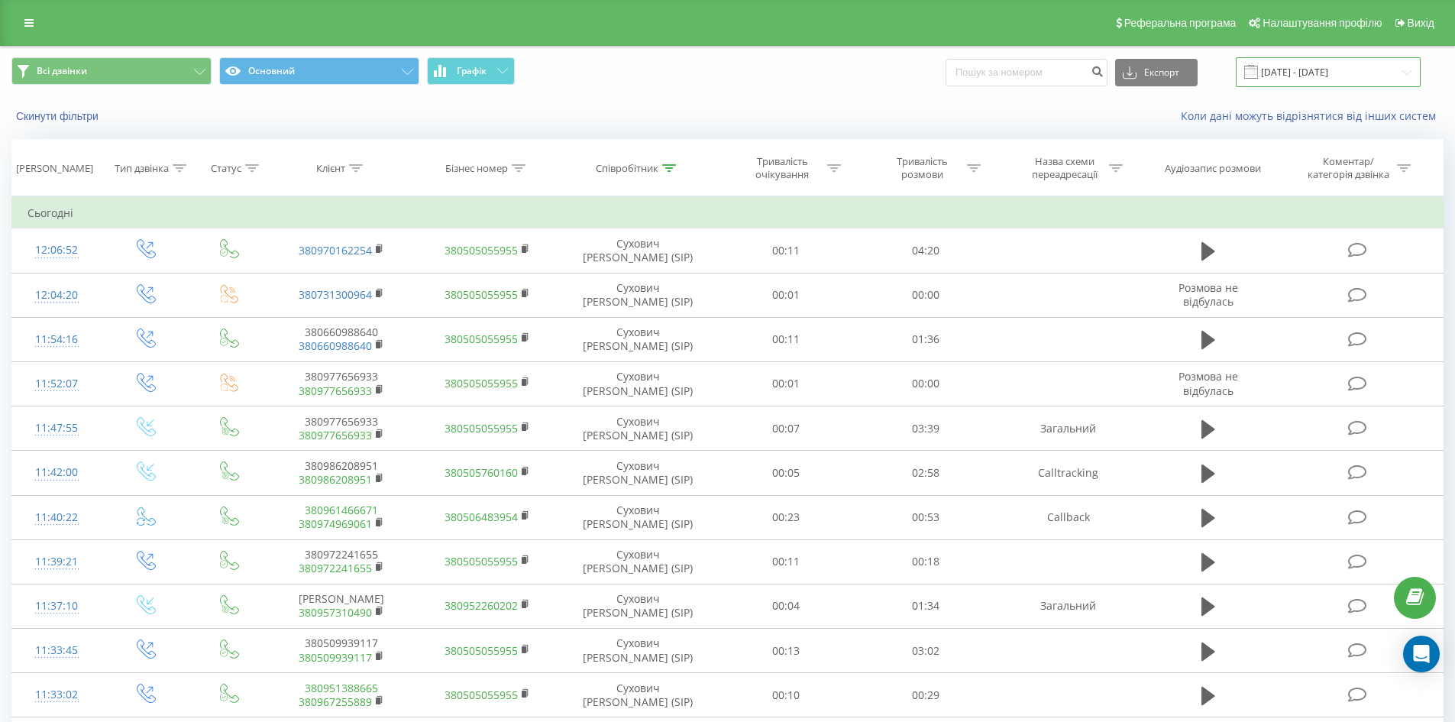
click at [1287, 74] on input "[DATE] - [DATE]" at bounding box center [1327, 72] width 185 height 30
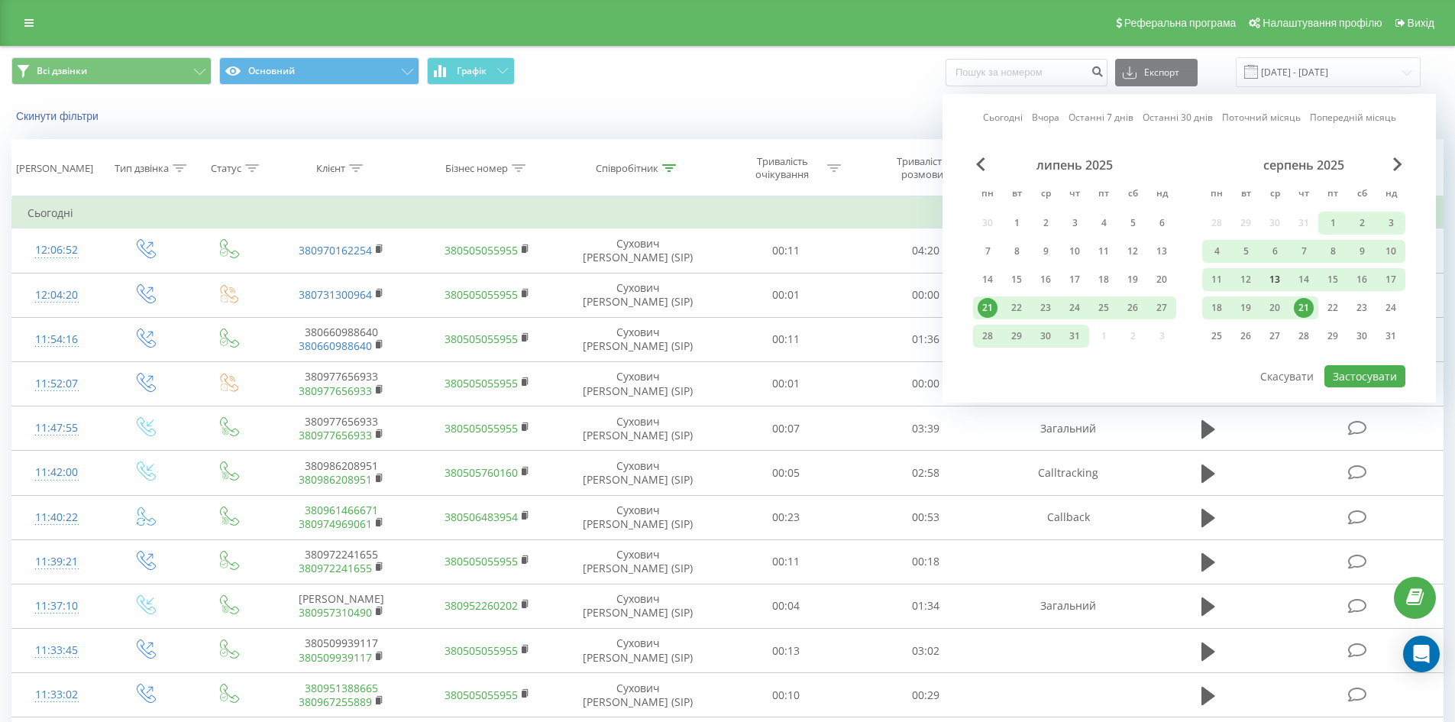
click at [1276, 272] on div "13" at bounding box center [1274, 280] width 20 height 20
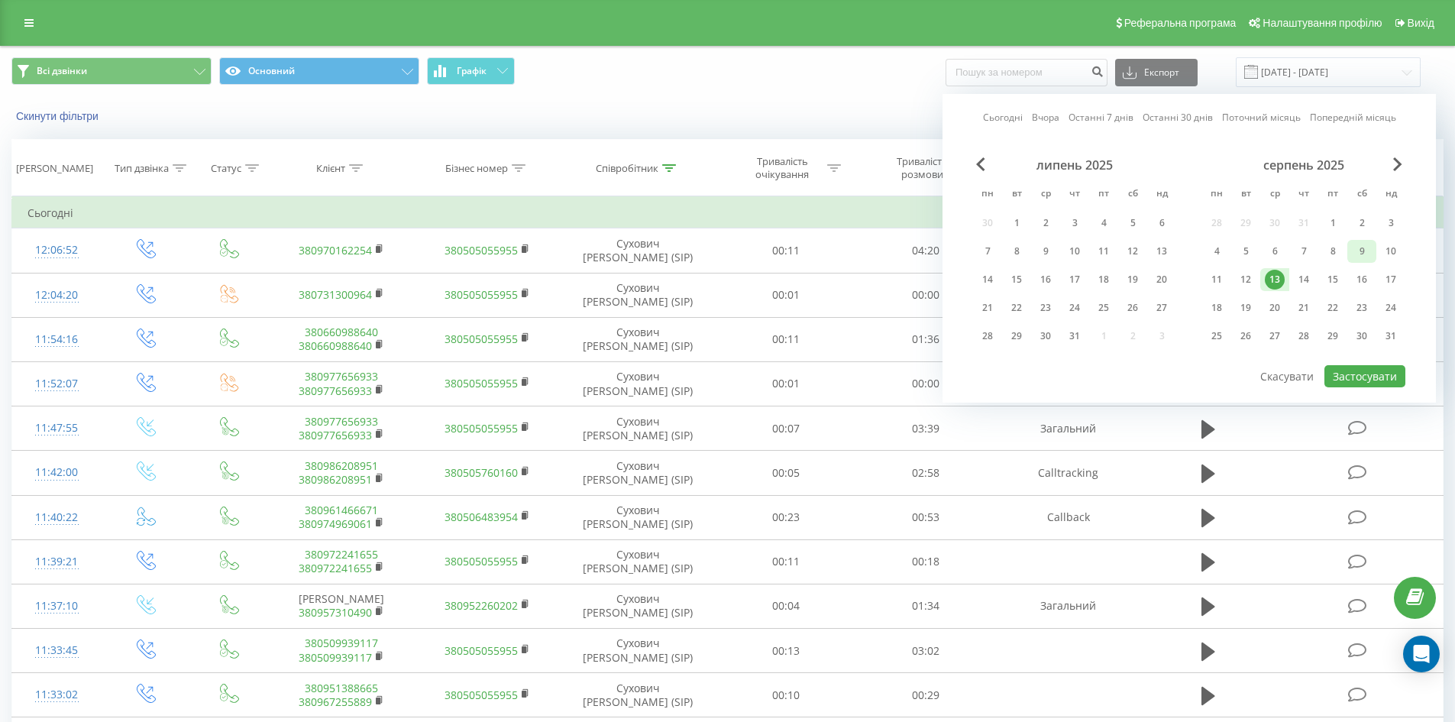
click at [1361, 253] on div "9" at bounding box center [1362, 251] width 20 height 20
click at [1363, 247] on div "9" at bounding box center [1362, 251] width 20 height 20
click at [1382, 378] on button "Застосувати" at bounding box center [1364, 376] width 81 height 22
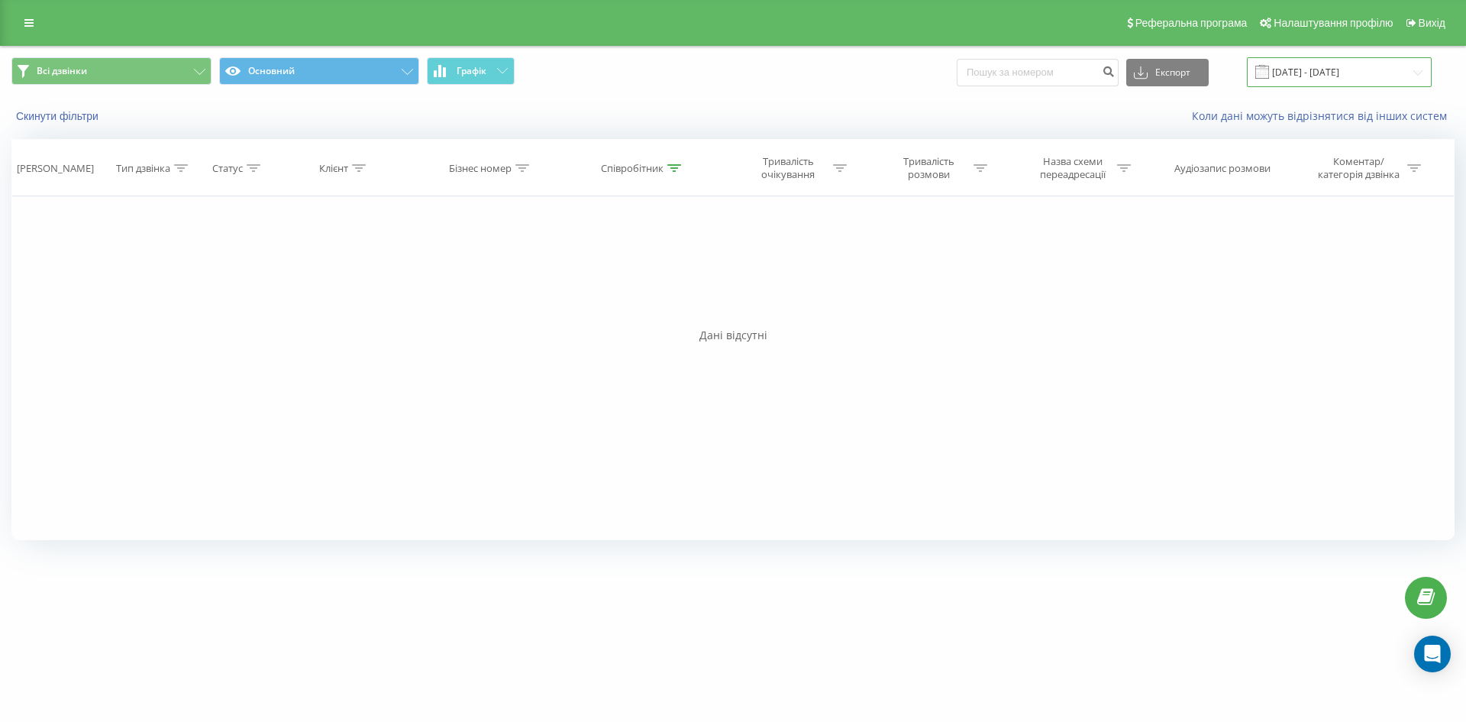
click at [1353, 67] on input "09.08.2025 - 09.08.2025" at bounding box center [1339, 72] width 185 height 30
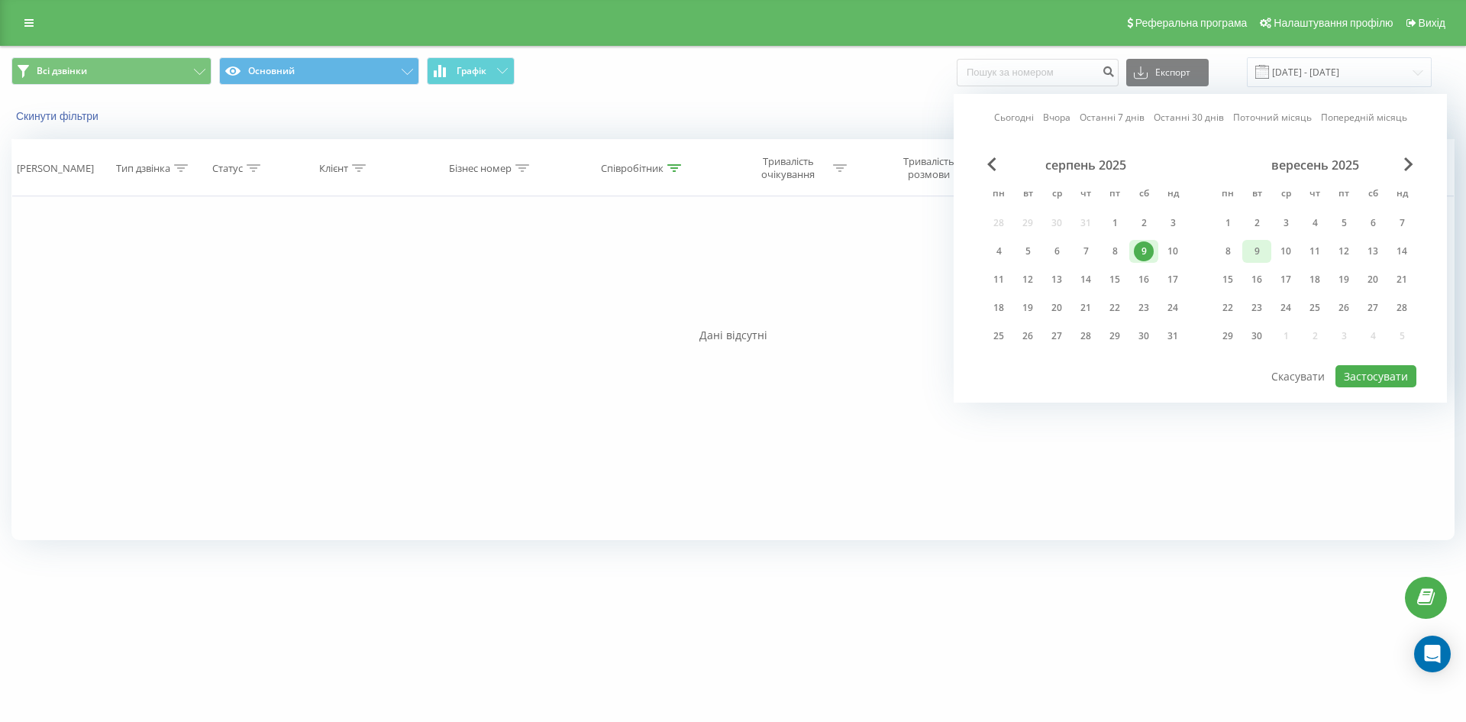
click at [1259, 253] on div "9" at bounding box center [1257, 251] width 20 height 20
click at [1006, 244] on div "4" at bounding box center [999, 251] width 20 height 20
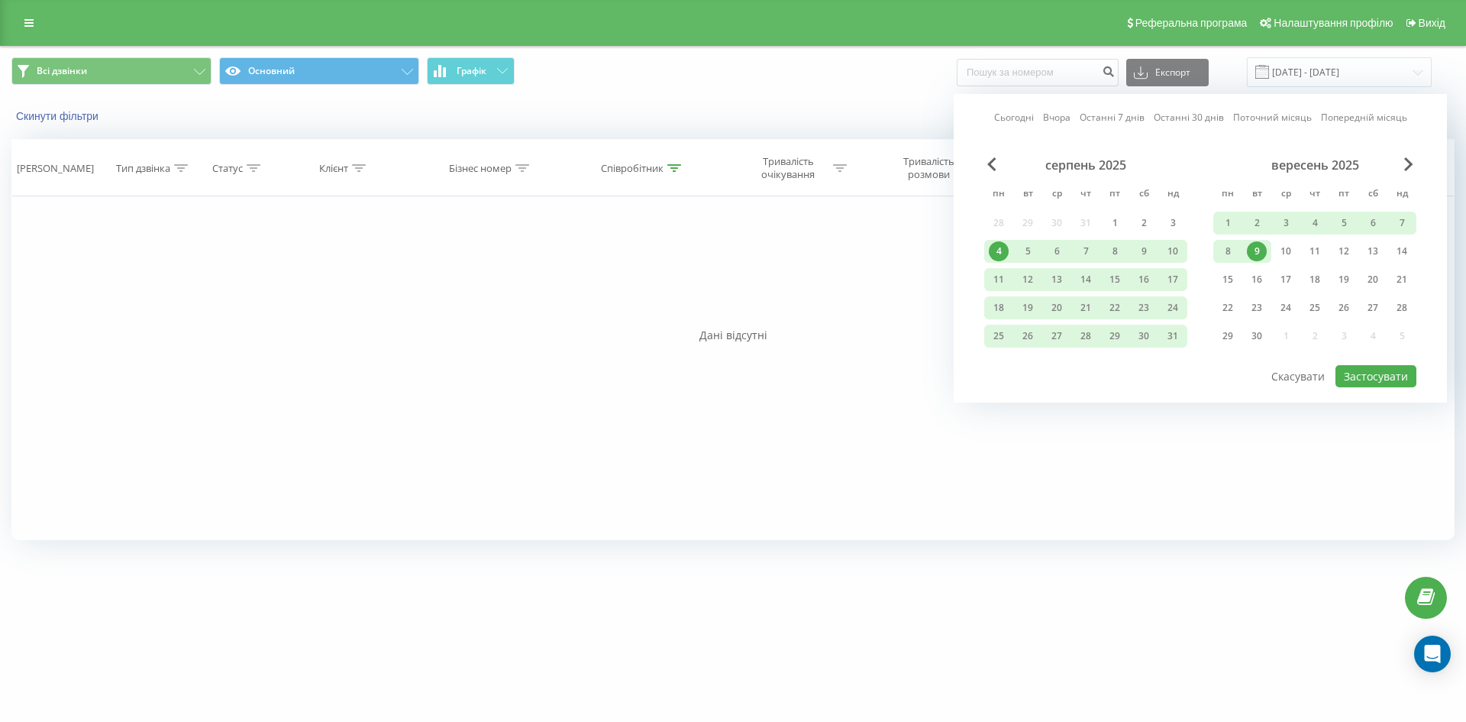
click at [995, 257] on div "4" at bounding box center [999, 251] width 20 height 20
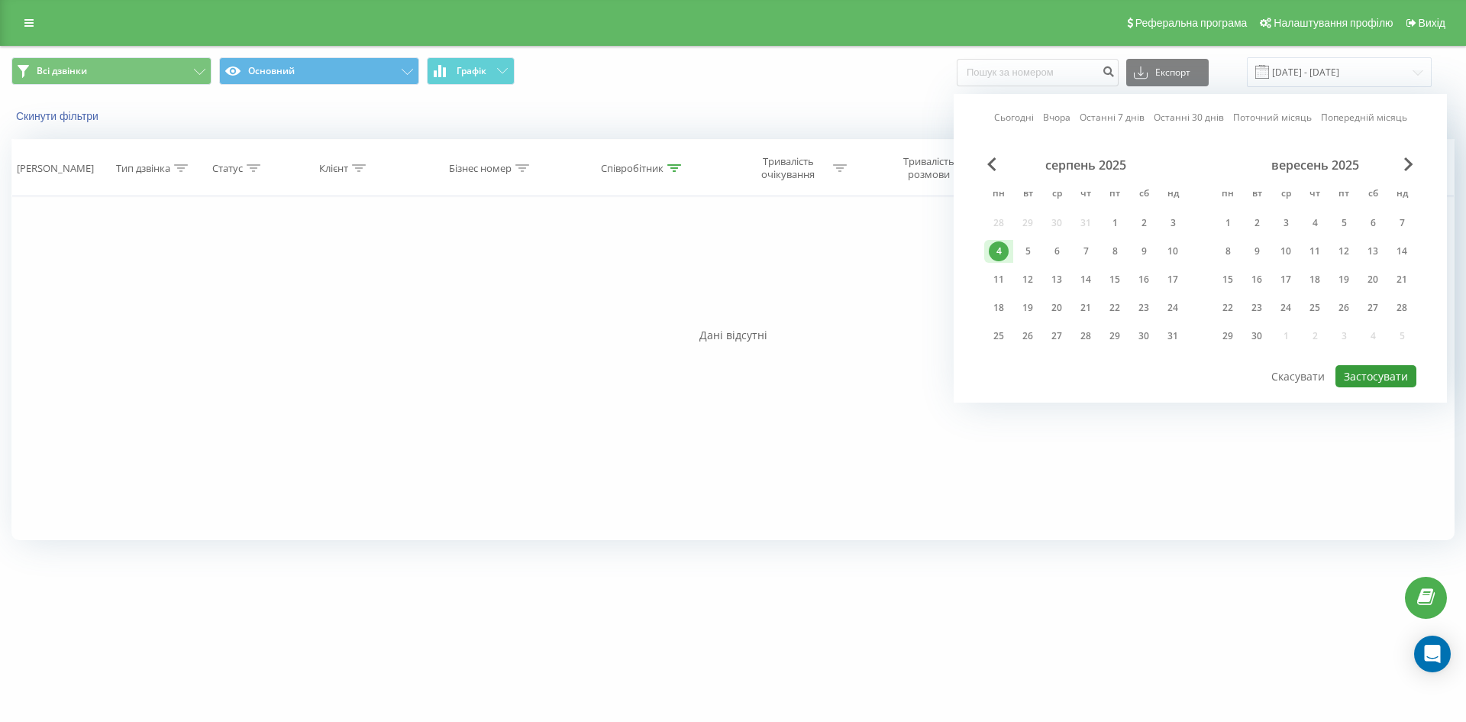
click at [1391, 376] on button "Застосувати" at bounding box center [1376, 376] width 81 height 22
type input "04.08.2025 - 04.08.2025"
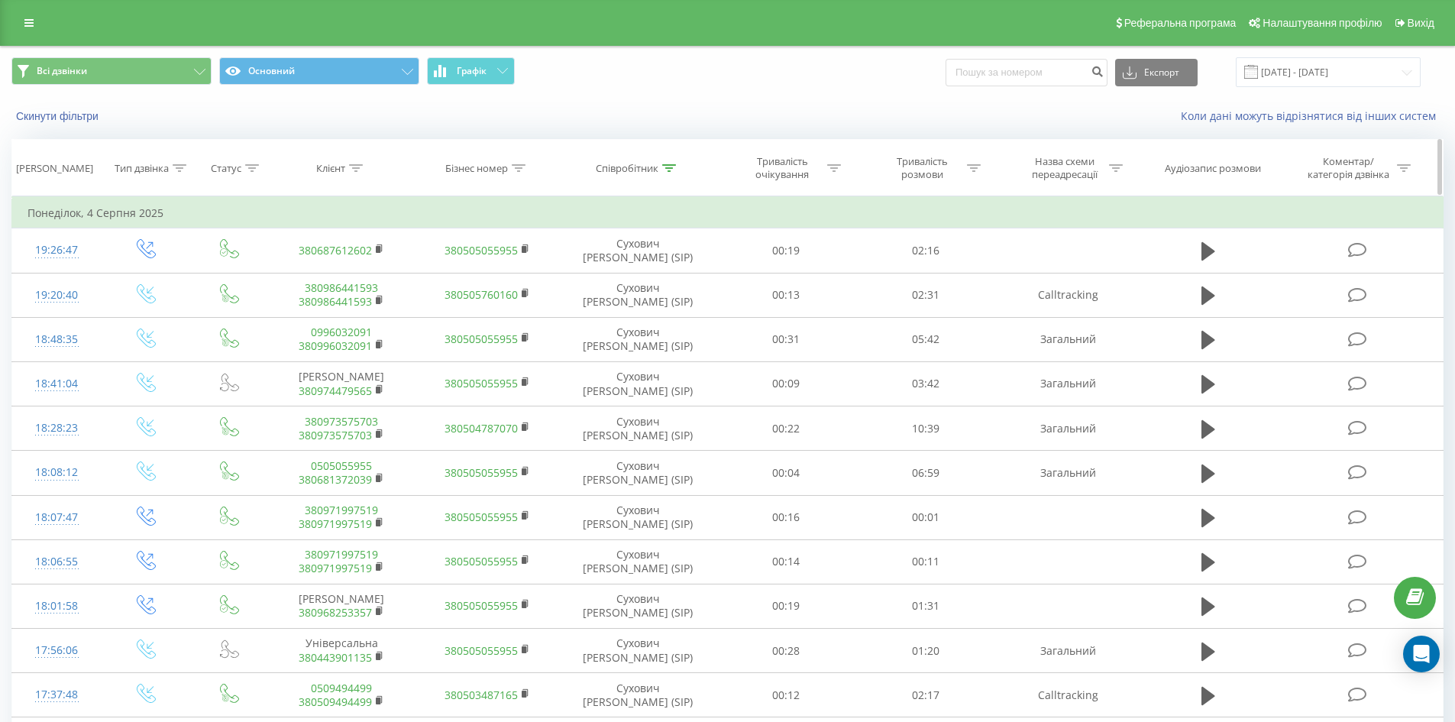
click at [667, 173] on div at bounding box center [669, 168] width 14 height 13
click at [672, 317] on span "OK" at bounding box center [670, 308] width 43 height 24
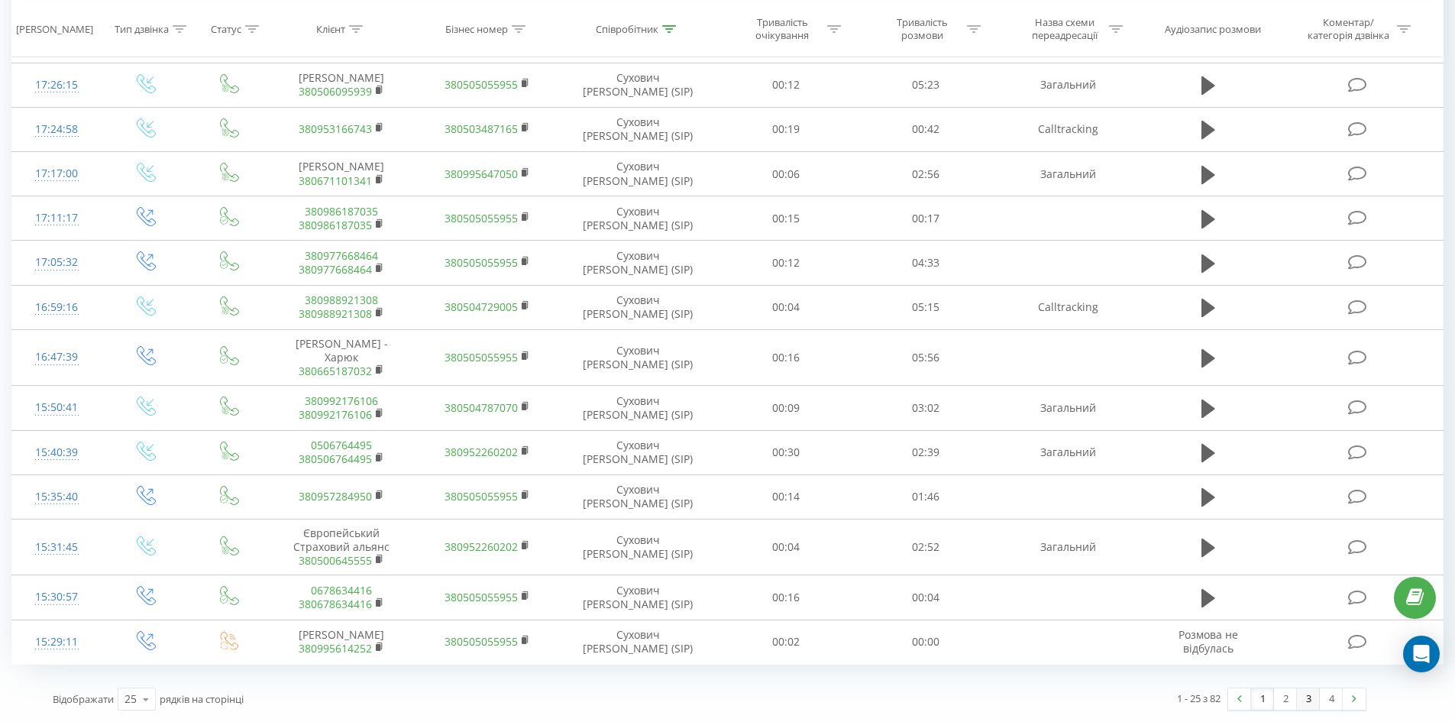
click at [1313, 702] on link "3" at bounding box center [1308, 698] width 23 height 21
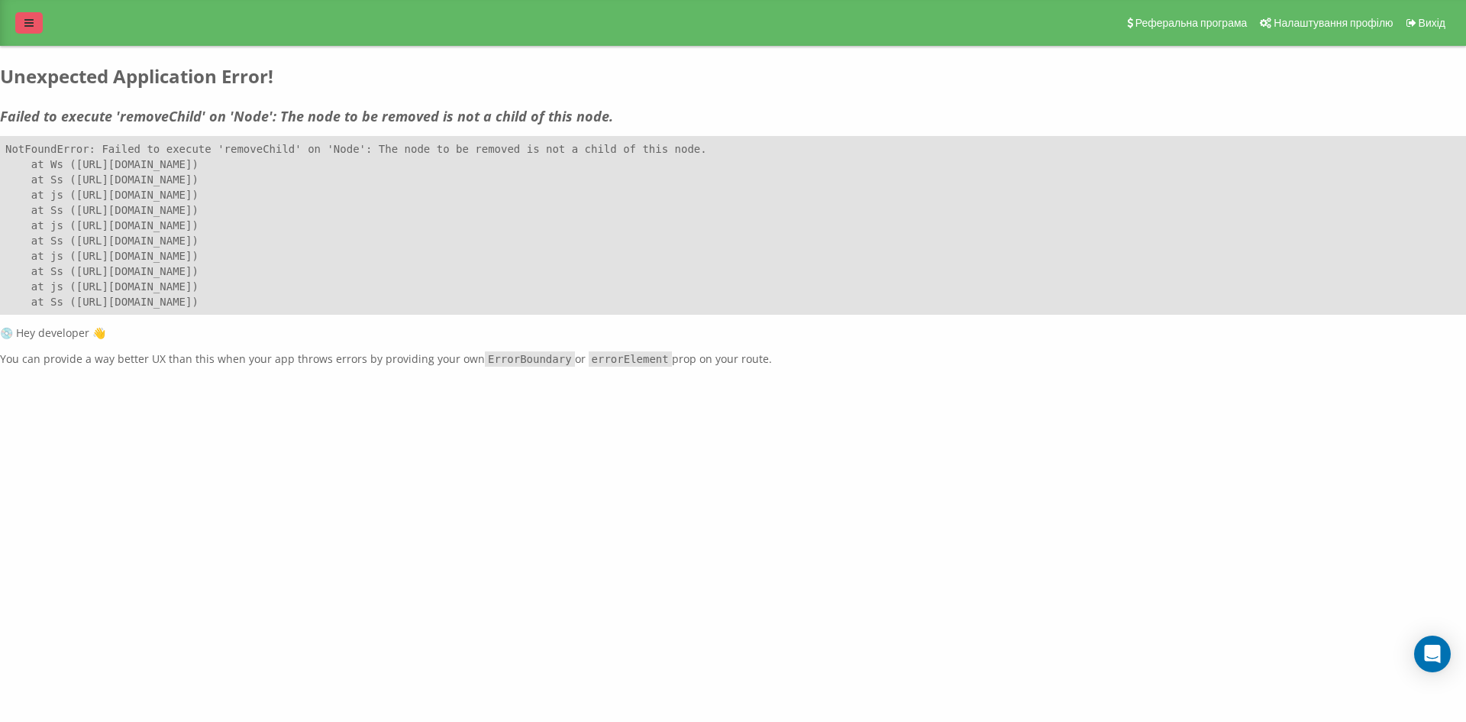
click at [26, 21] on icon at bounding box center [28, 23] width 9 height 11
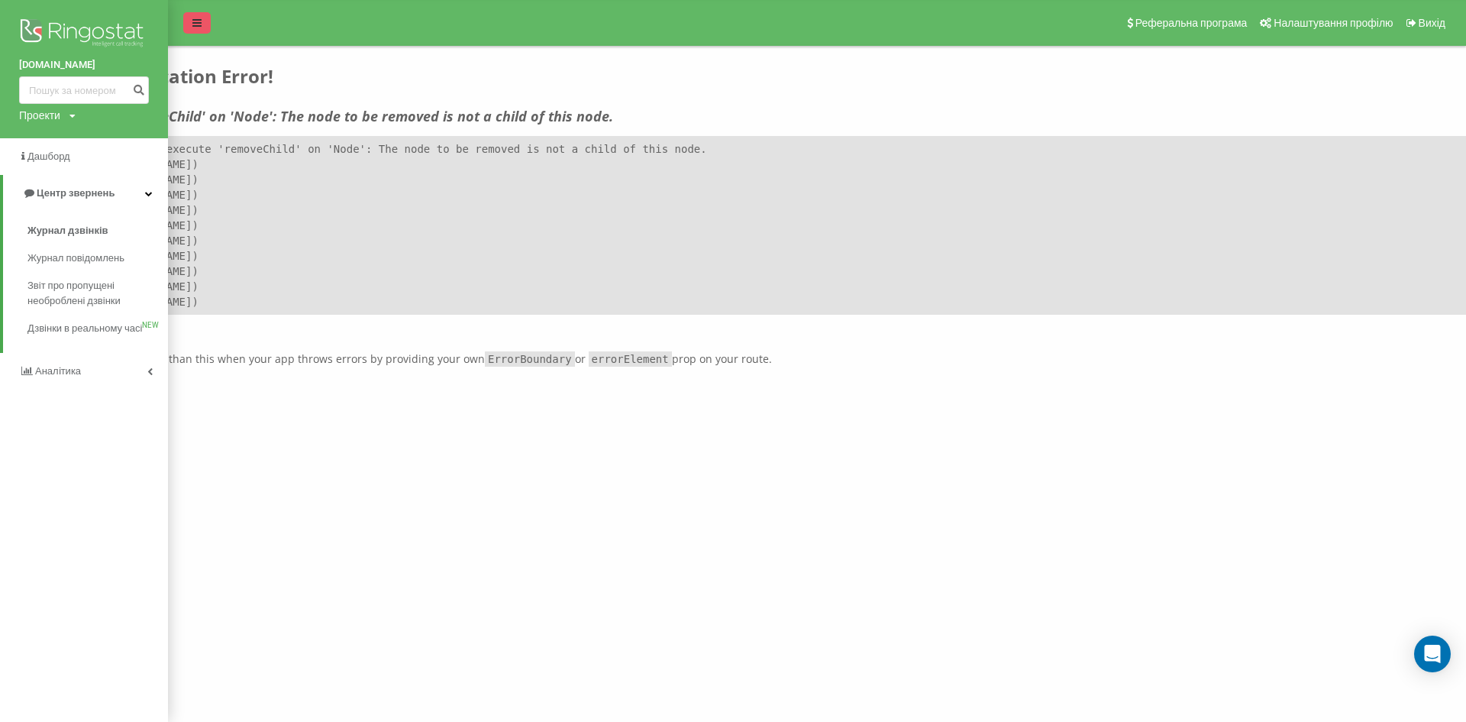
click at [193, 24] on icon at bounding box center [196, 23] width 9 height 11
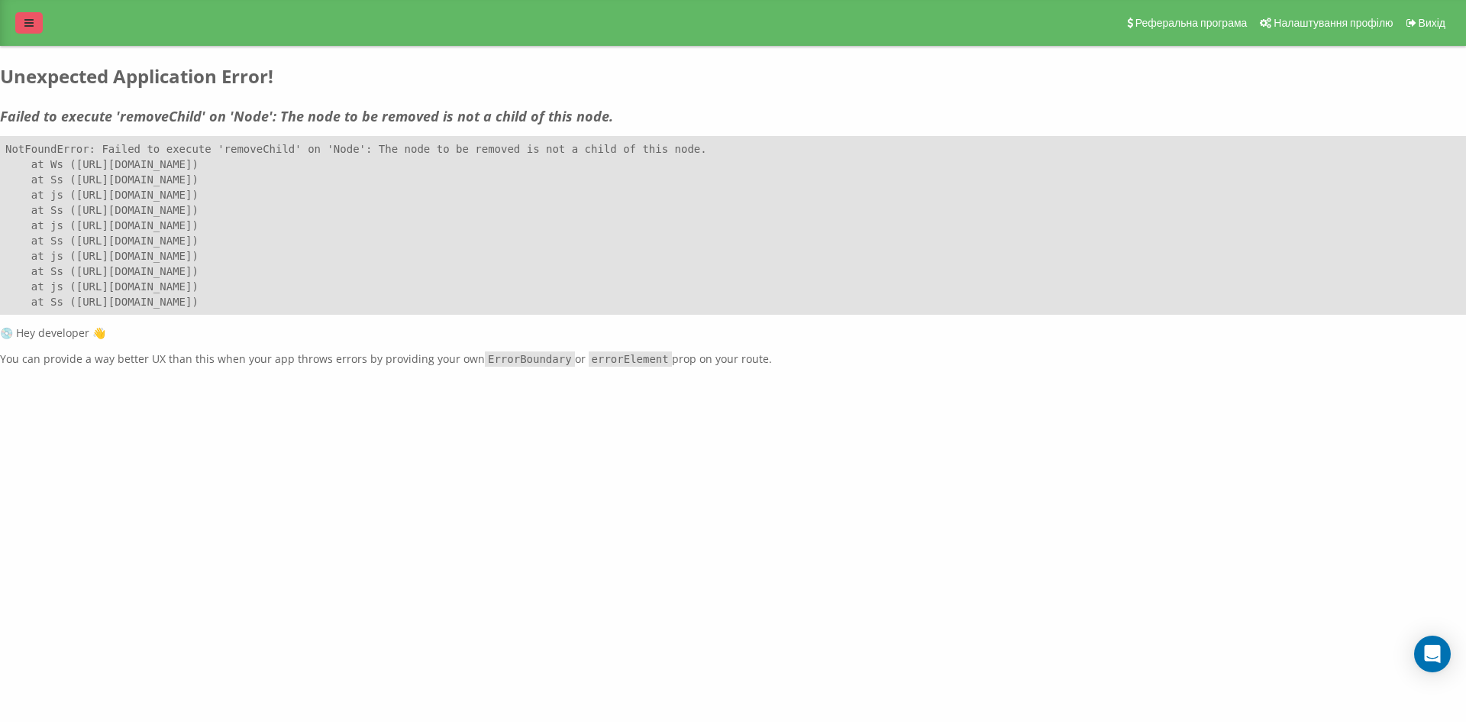
click at [27, 18] on icon at bounding box center [28, 23] width 9 height 11
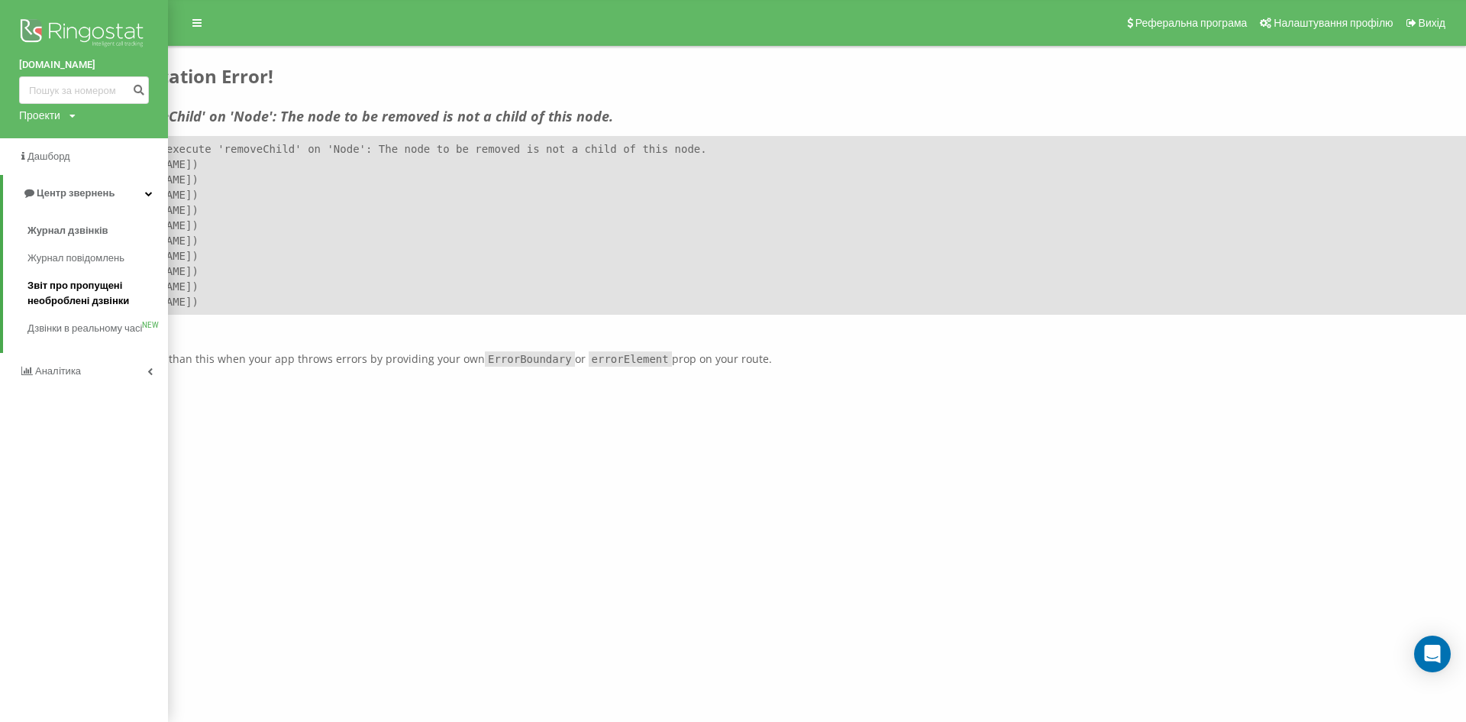
click at [43, 289] on span "Звіт про пропущені необроблені дзвінки" at bounding box center [93, 293] width 133 height 31
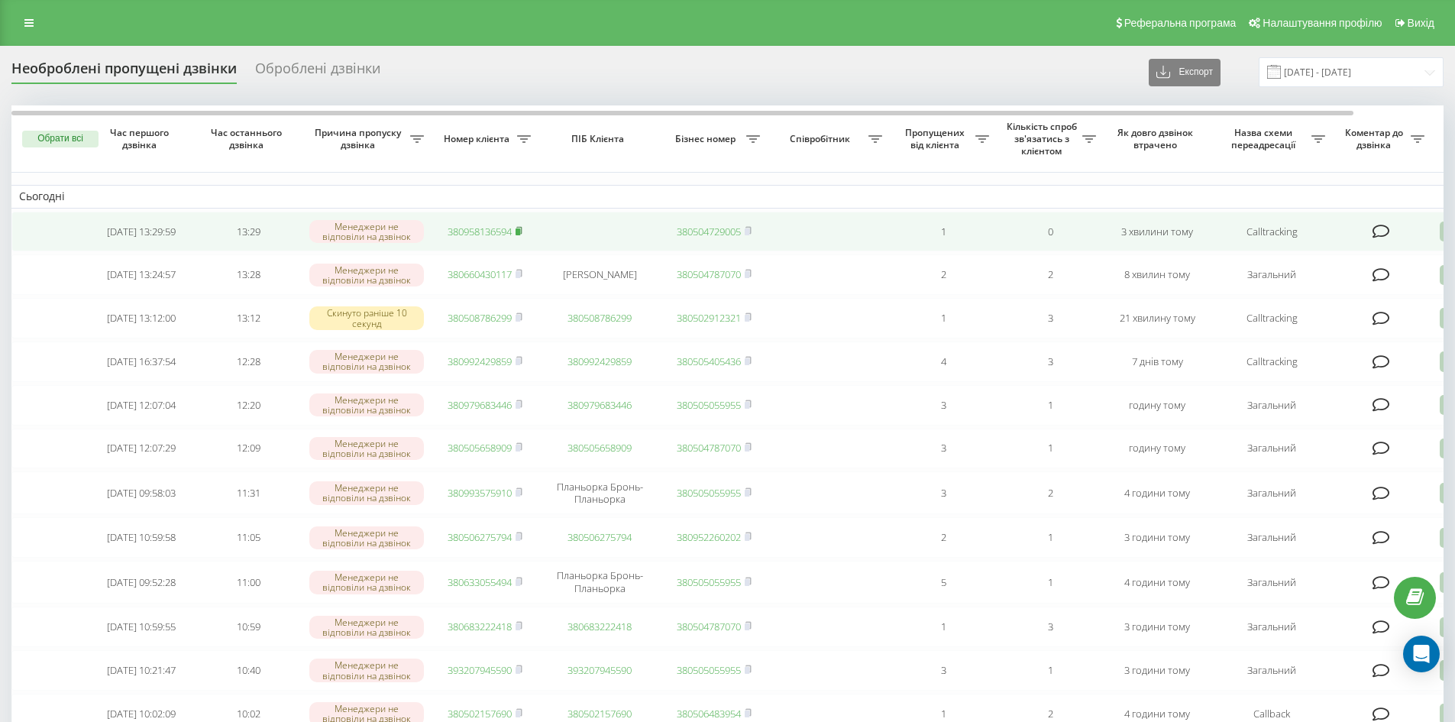
click at [520, 228] on icon at bounding box center [518, 229] width 5 height 7
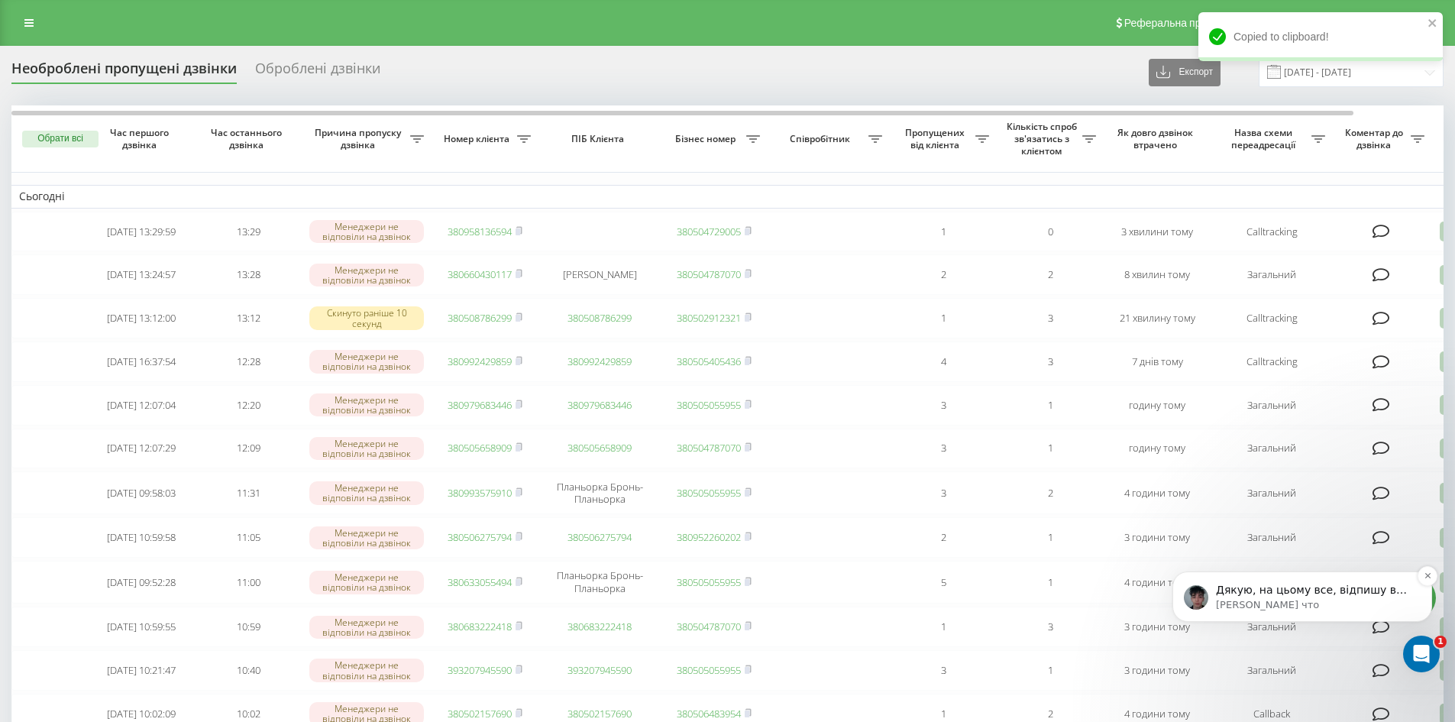
click at [1323, 590] on p "Дякую, на цьому все, відпишу вам коли будуть оновлення 🤝" at bounding box center [1314, 590] width 197 height 15
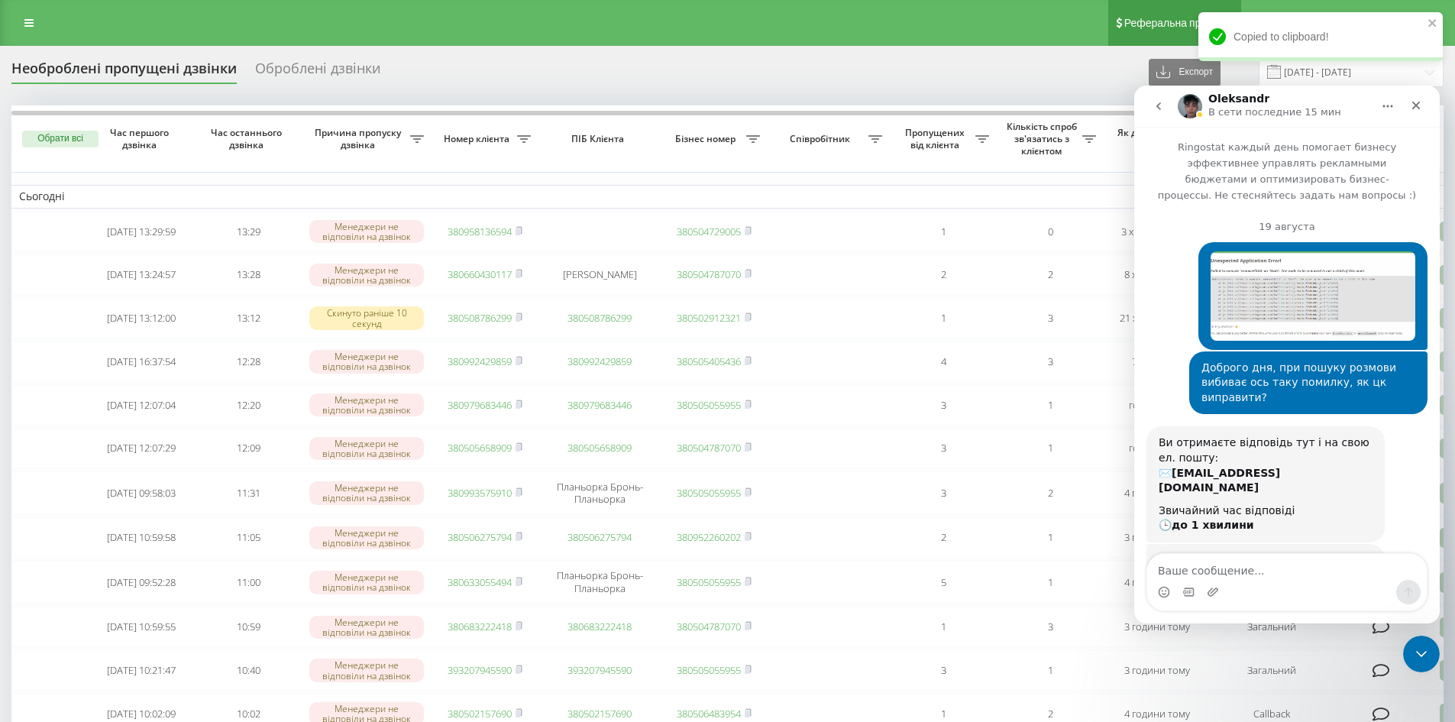
scroll to position [3464, 0]
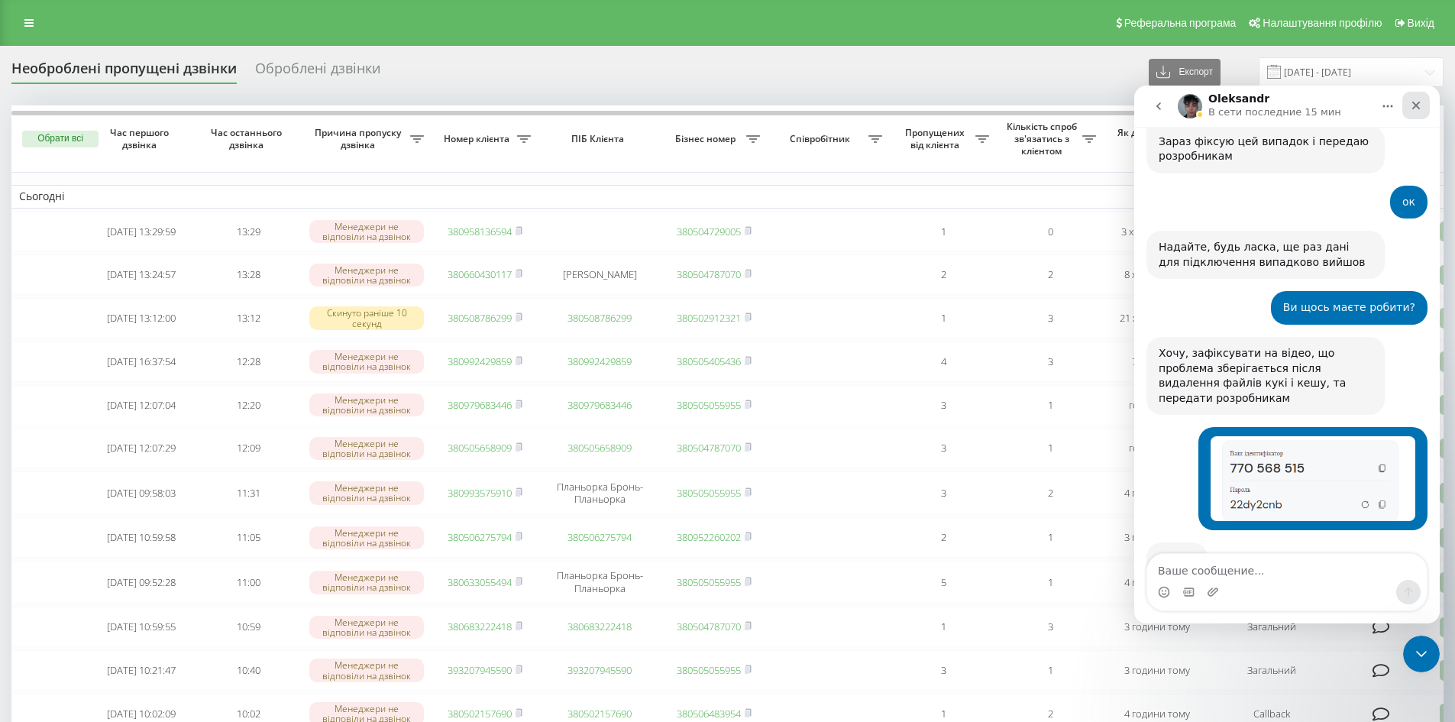
click at [1417, 103] on icon "Закрыть" at bounding box center [1416, 106] width 8 height 8
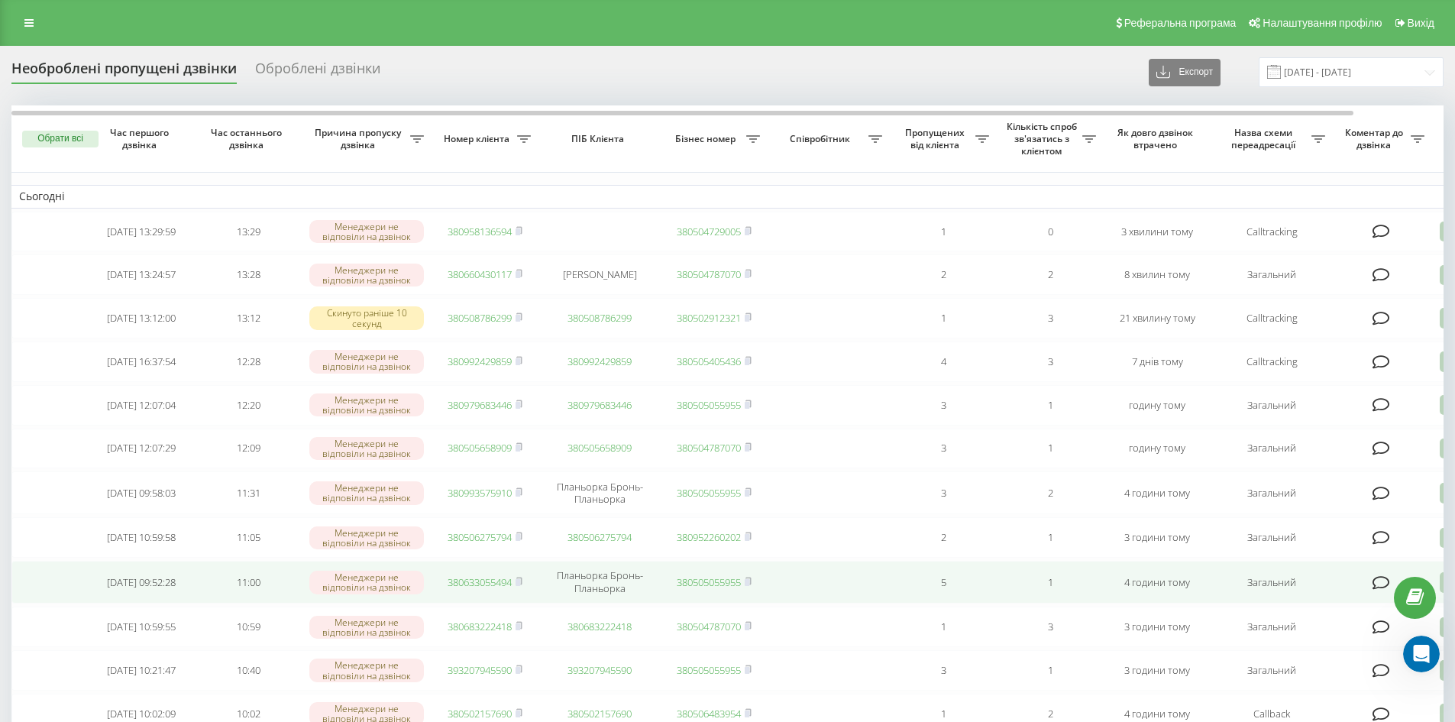
scroll to position [3438, 0]
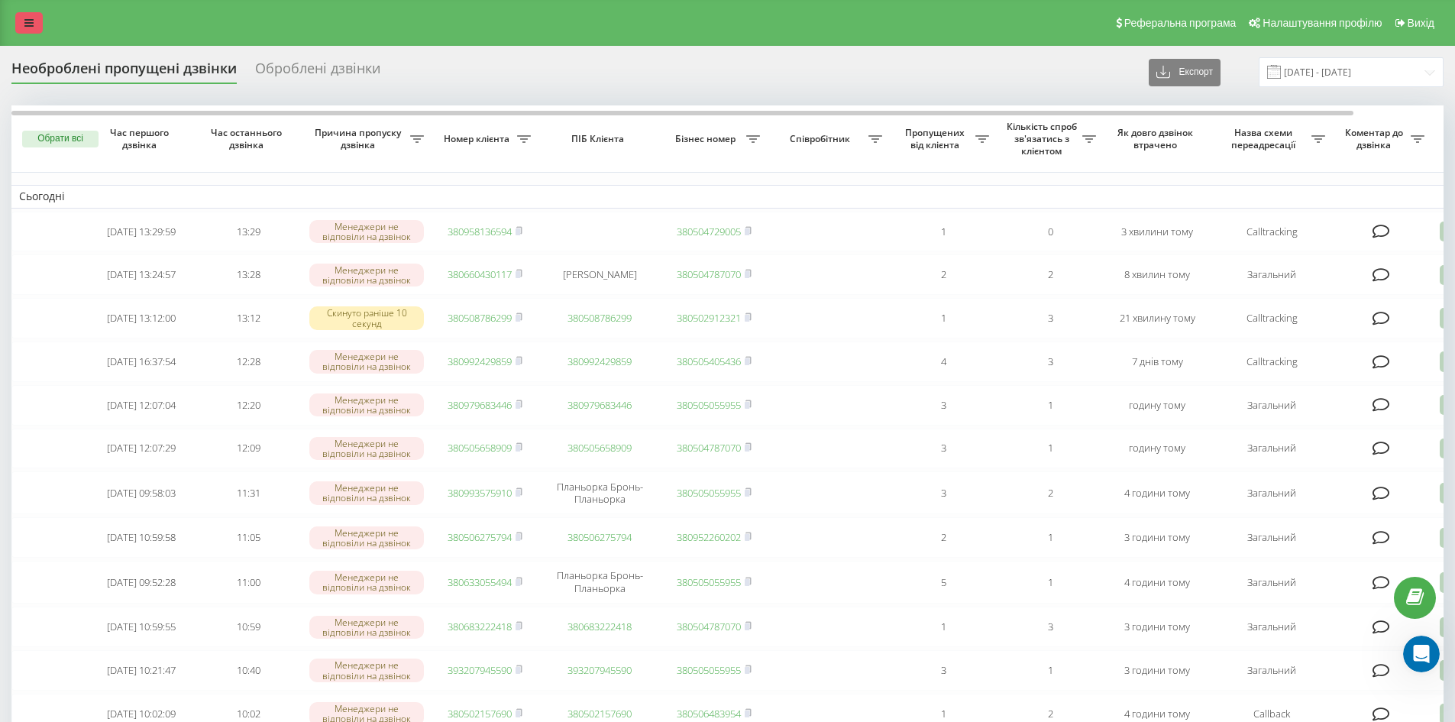
click at [32, 20] on icon at bounding box center [28, 23] width 9 height 11
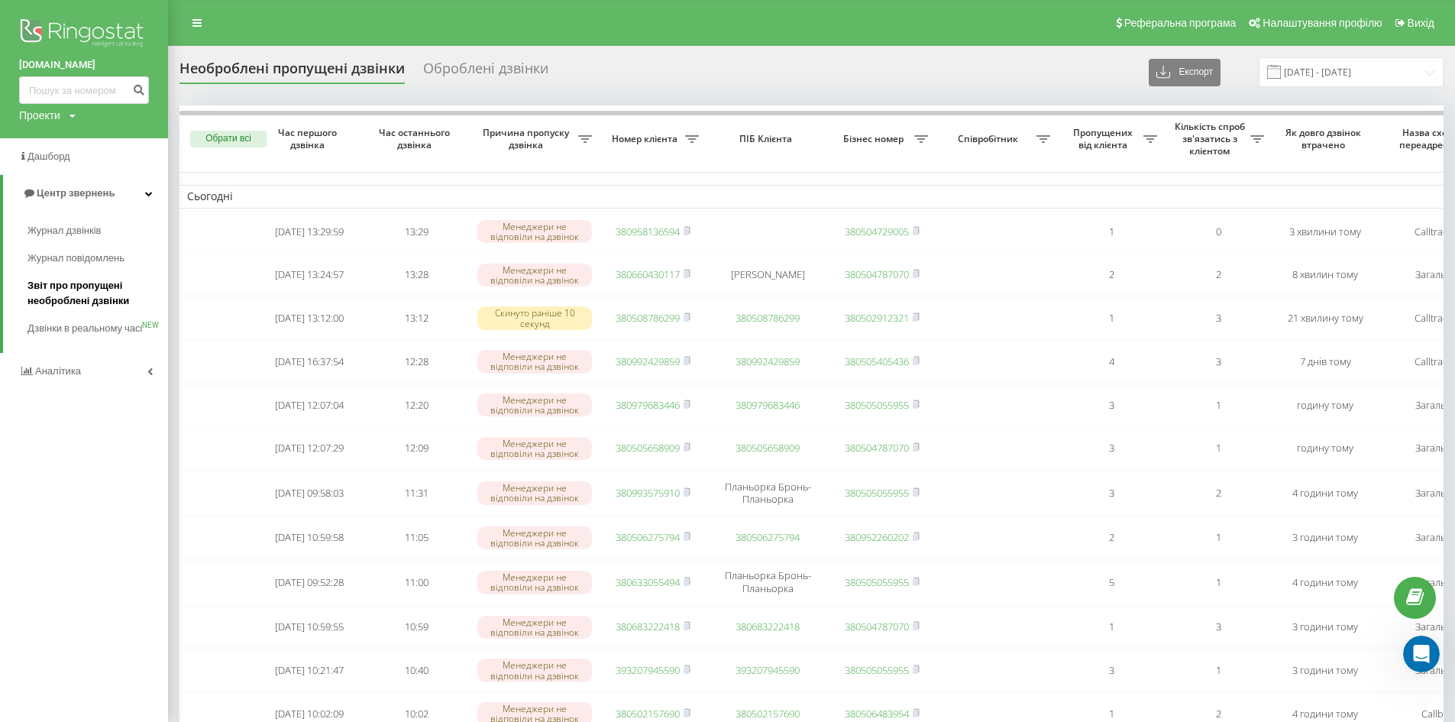
click at [66, 294] on span "Звіт про пропущені необроблені дзвінки" at bounding box center [93, 293] width 133 height 31
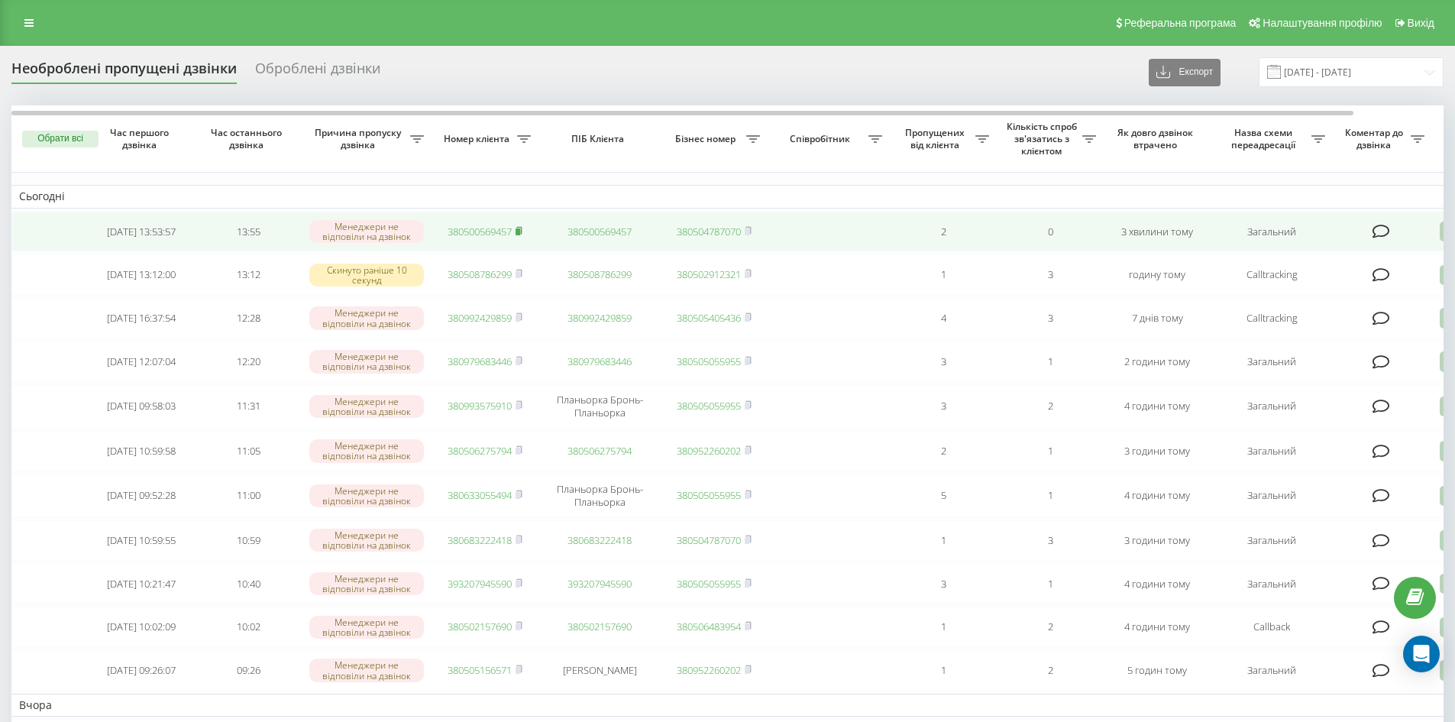
click at [518, 230] on rect at bounding box center [517, 231] width 5 height 7
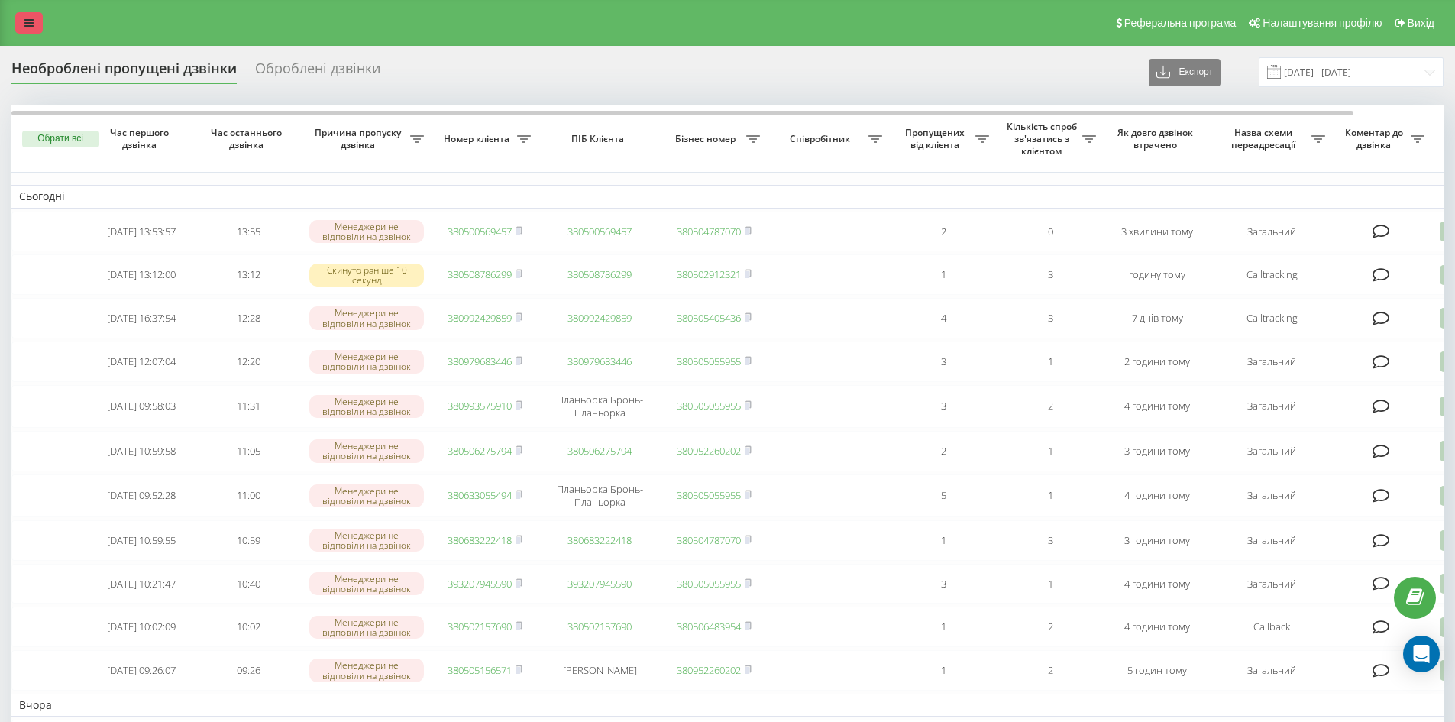
click at [34, 21] on link at bounding box center [28, 22] width 27 height 21
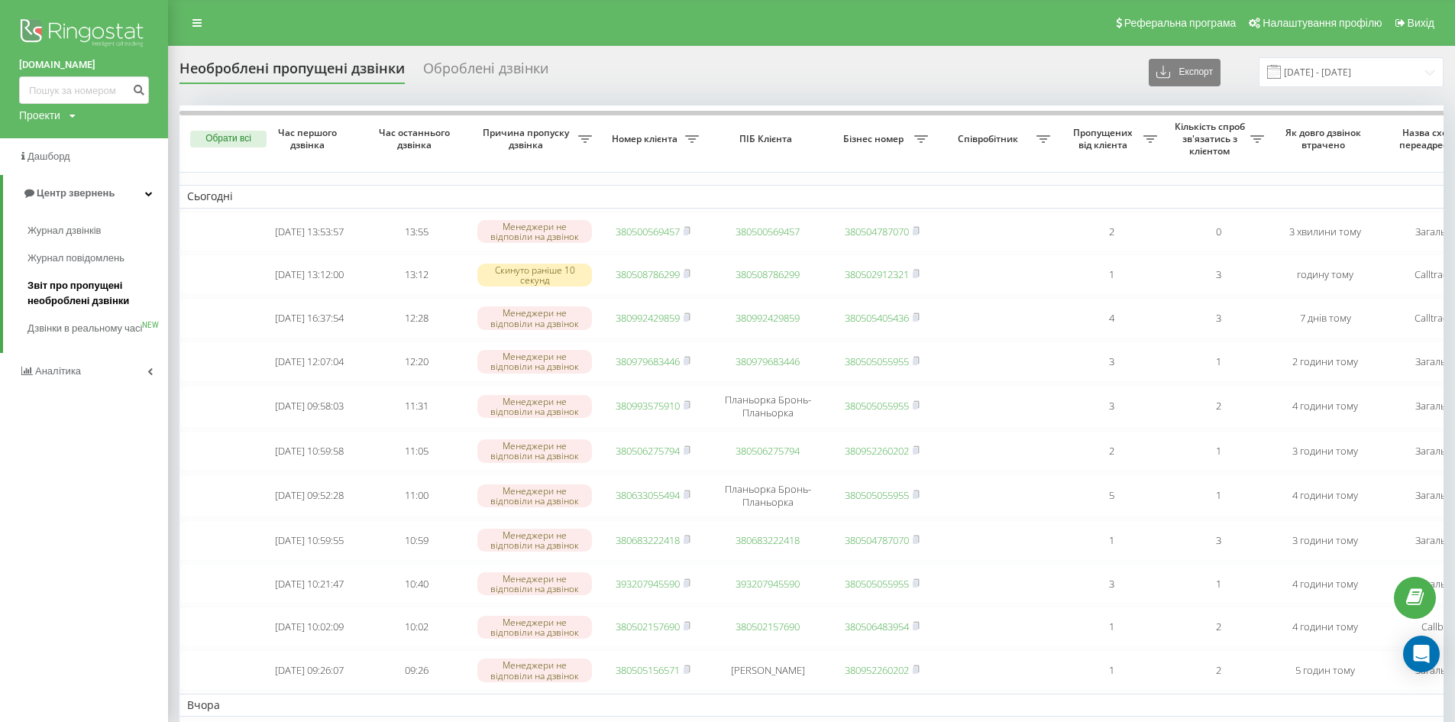
click at [66, 292] on span "Звіт про пропущені необроблені дзвінки" at bounding box center [93, 293] width 133 height 31
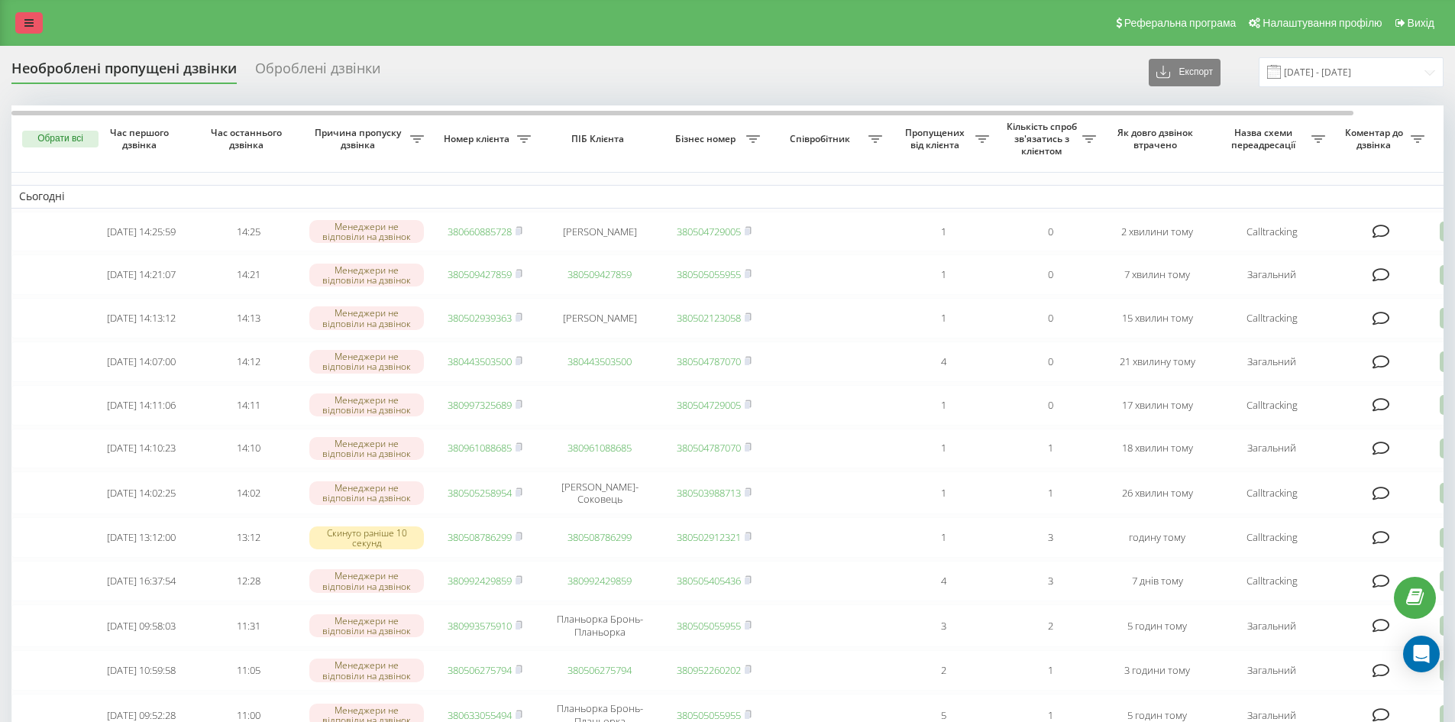
click at [30, 25] on icon at bounding box center [28, 23] width 9 height 11
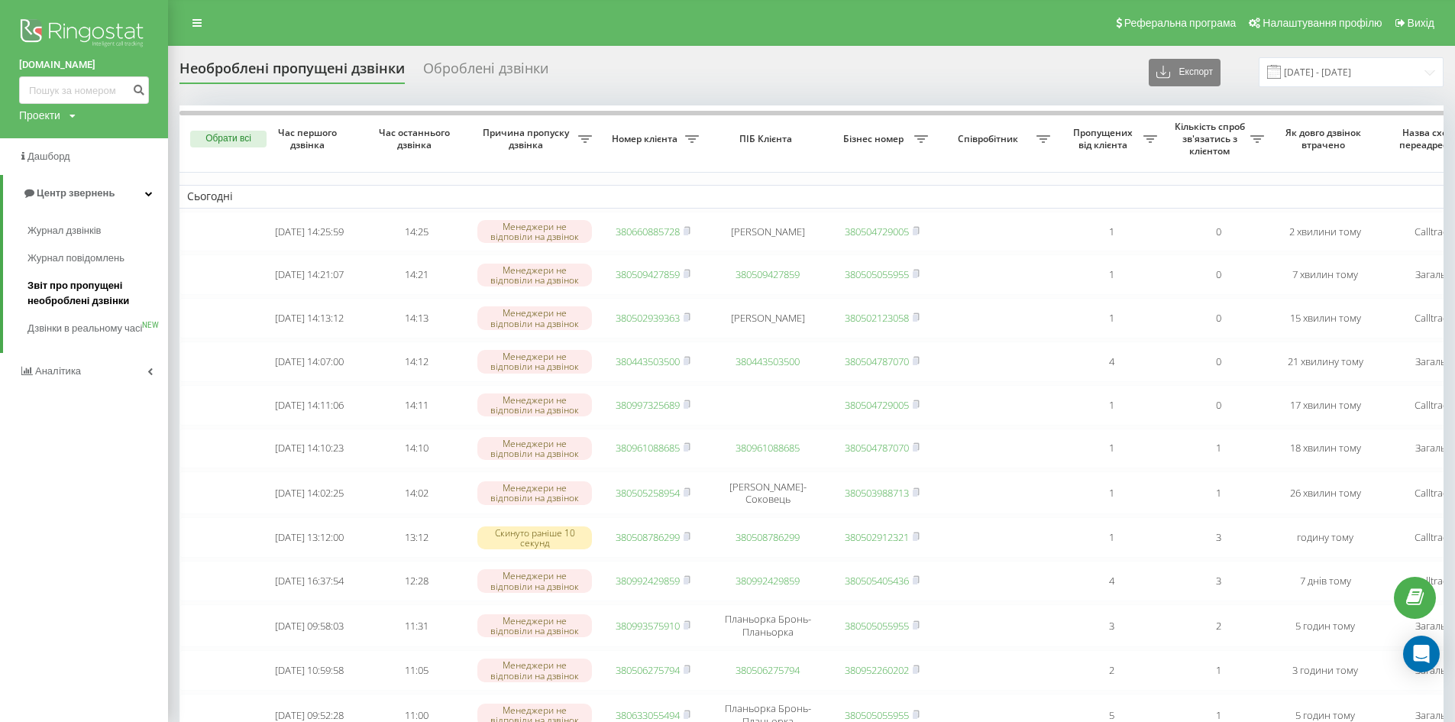
click at [53, 300] on span "Звіт про пропущені необроблені дзвінки" at bounding box center [93, 293] width 133 height 31
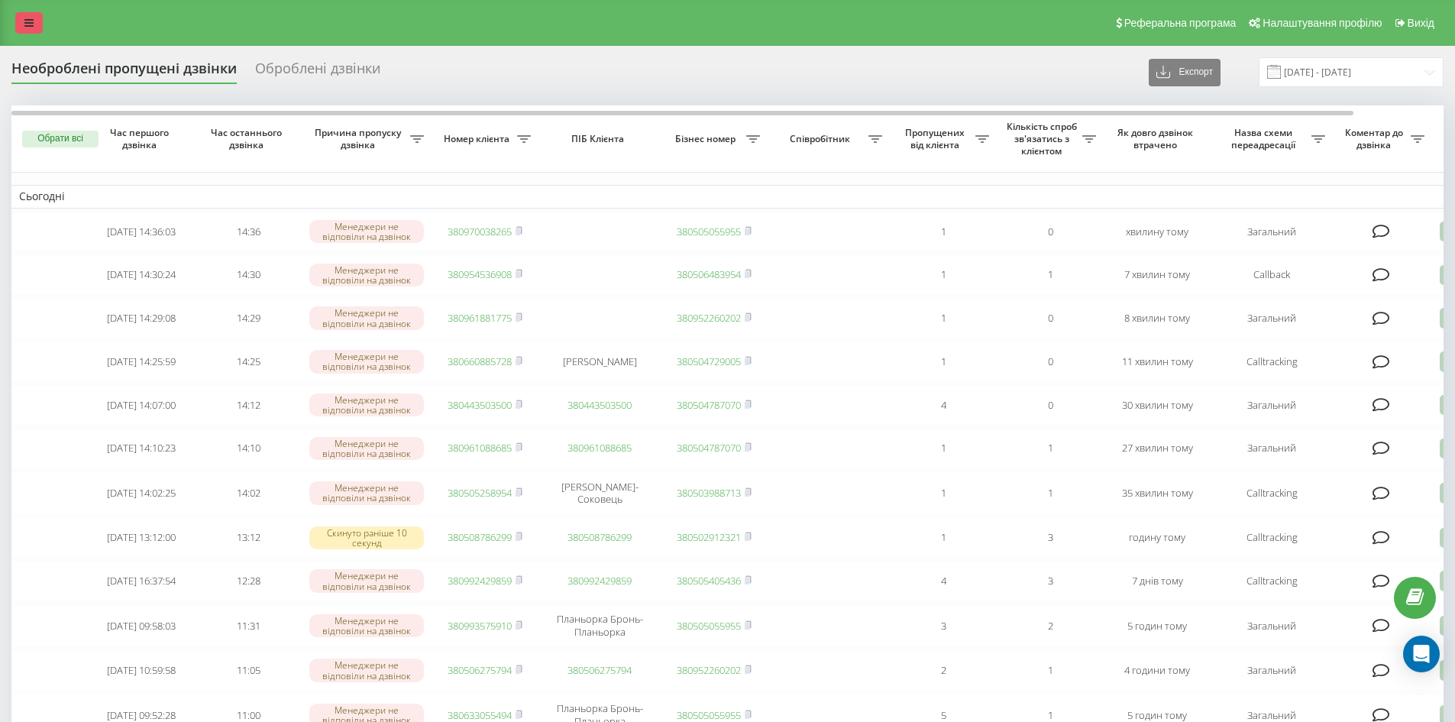
click at [24, 27] on icon at bounding box center [28, 23] width 9 height 11
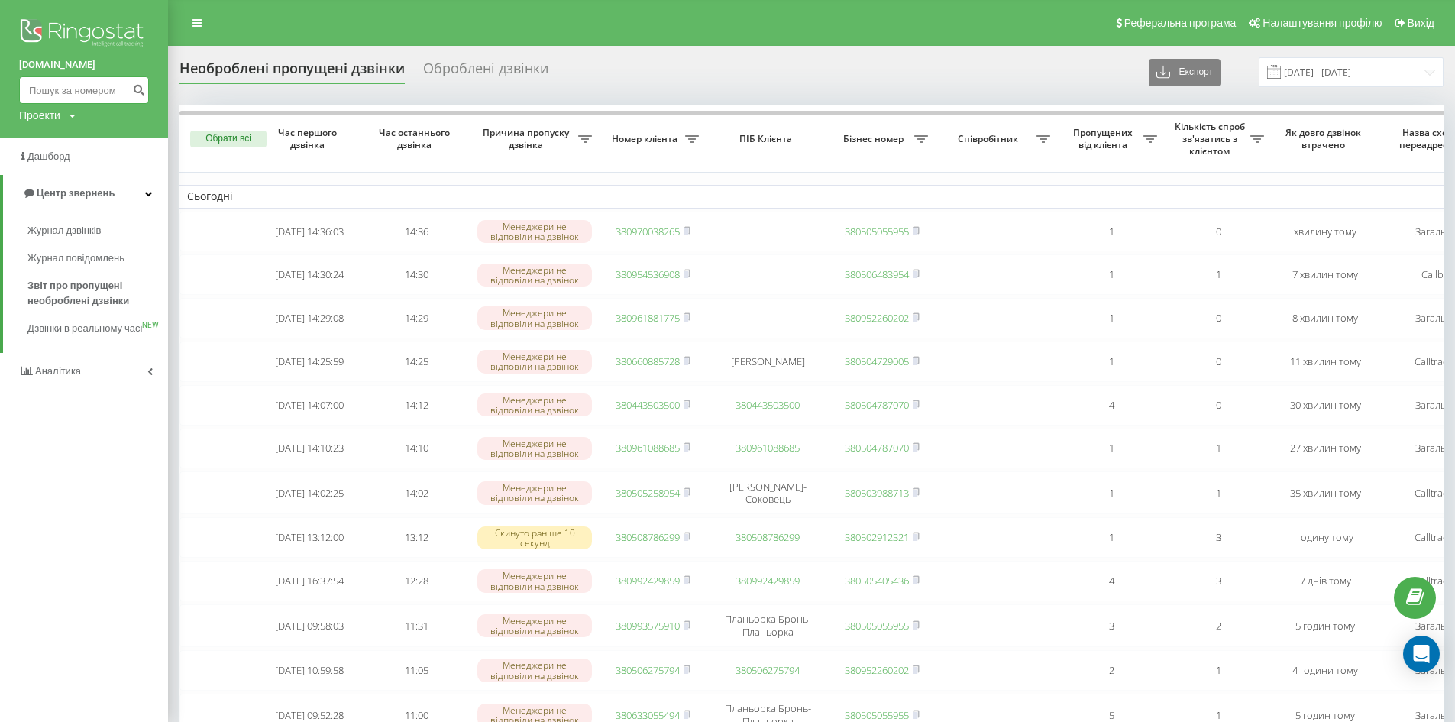
click at [49, 81] on input at bounding box center [84, 89] width 130 height 27
paste input "0509200900"
type input "0509200900"
click at [134, 85] on icon "submit" at bounding box center [138, 87] width 13 height 9
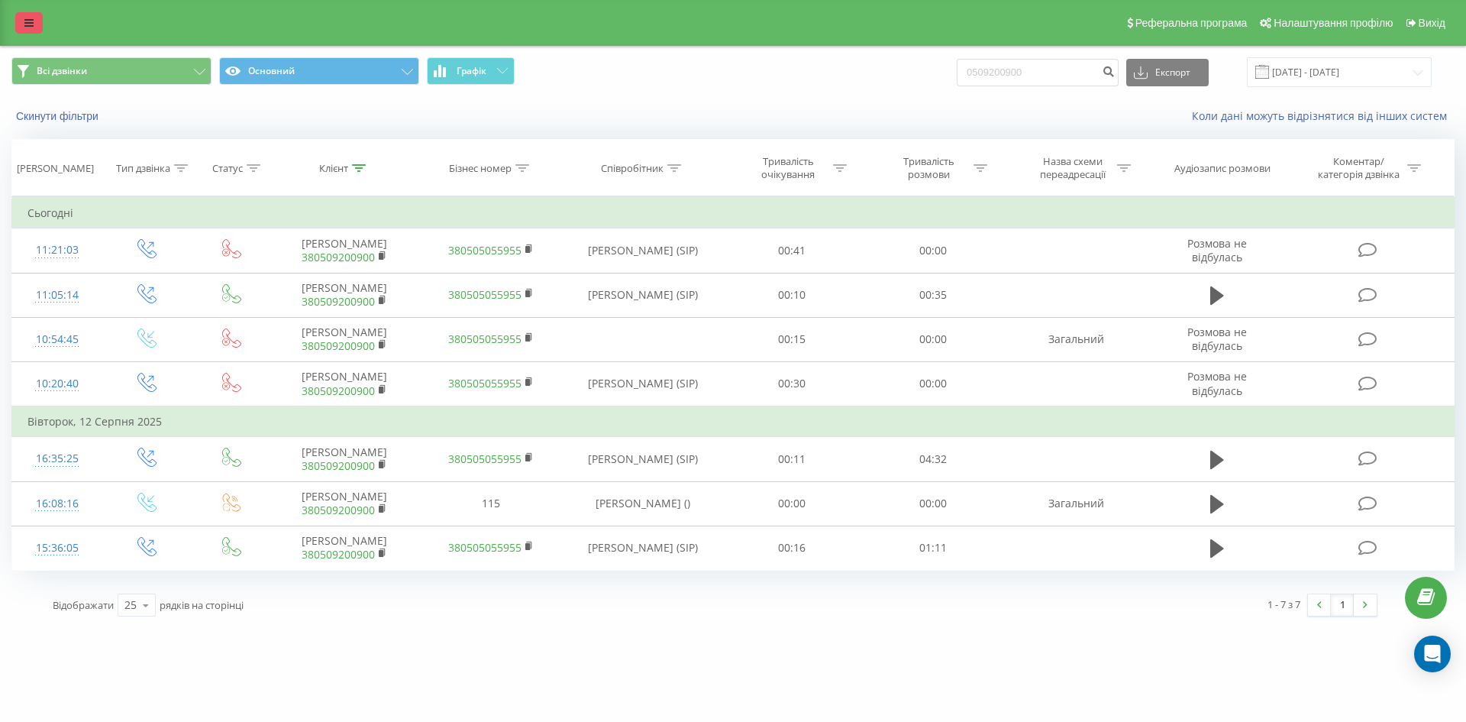
click at [29, 21] on icon at bounding box center [28, 23] width 9 height 11
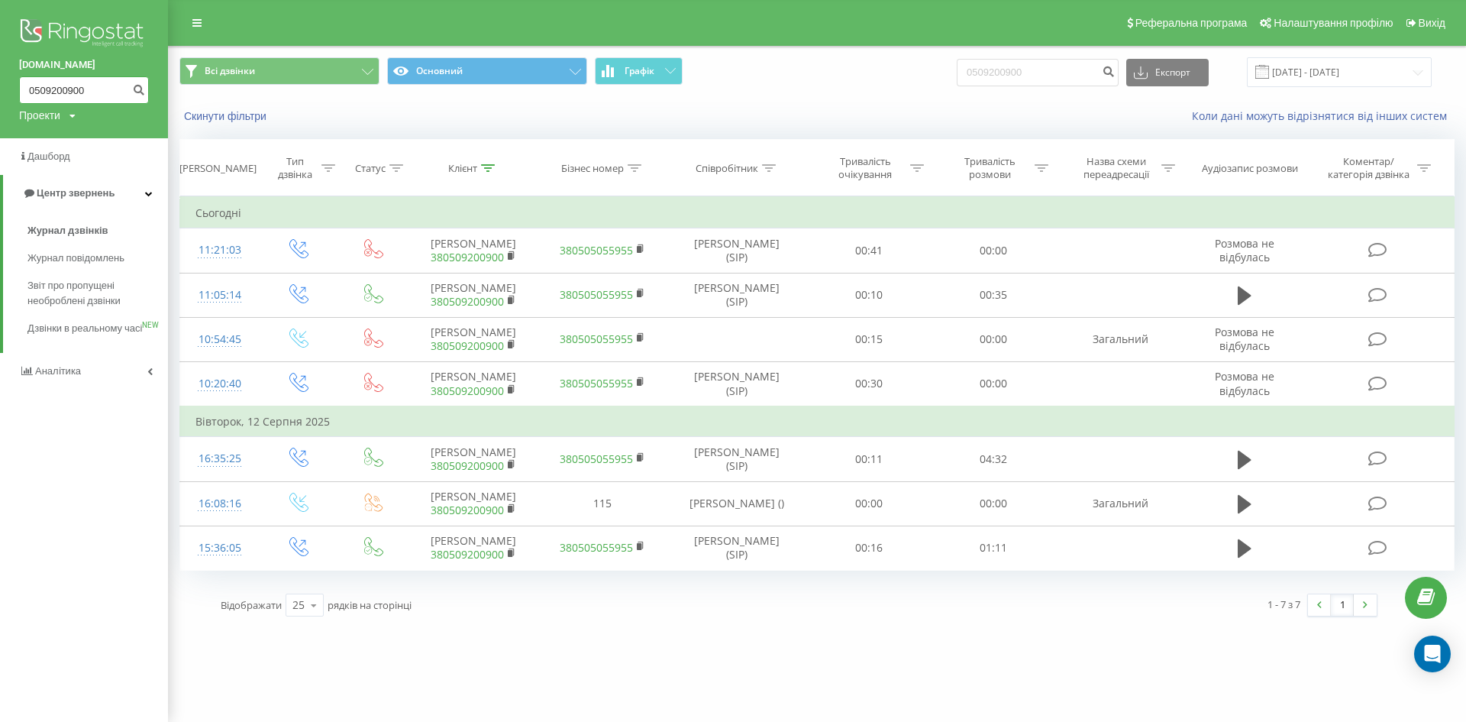
click at [118, 95] on input "0509200900" at bounding box center [84, 89] width 130 height 27
click at [139, 89] on icon "submit" at bounding box center [138, 87] width 13 height 9
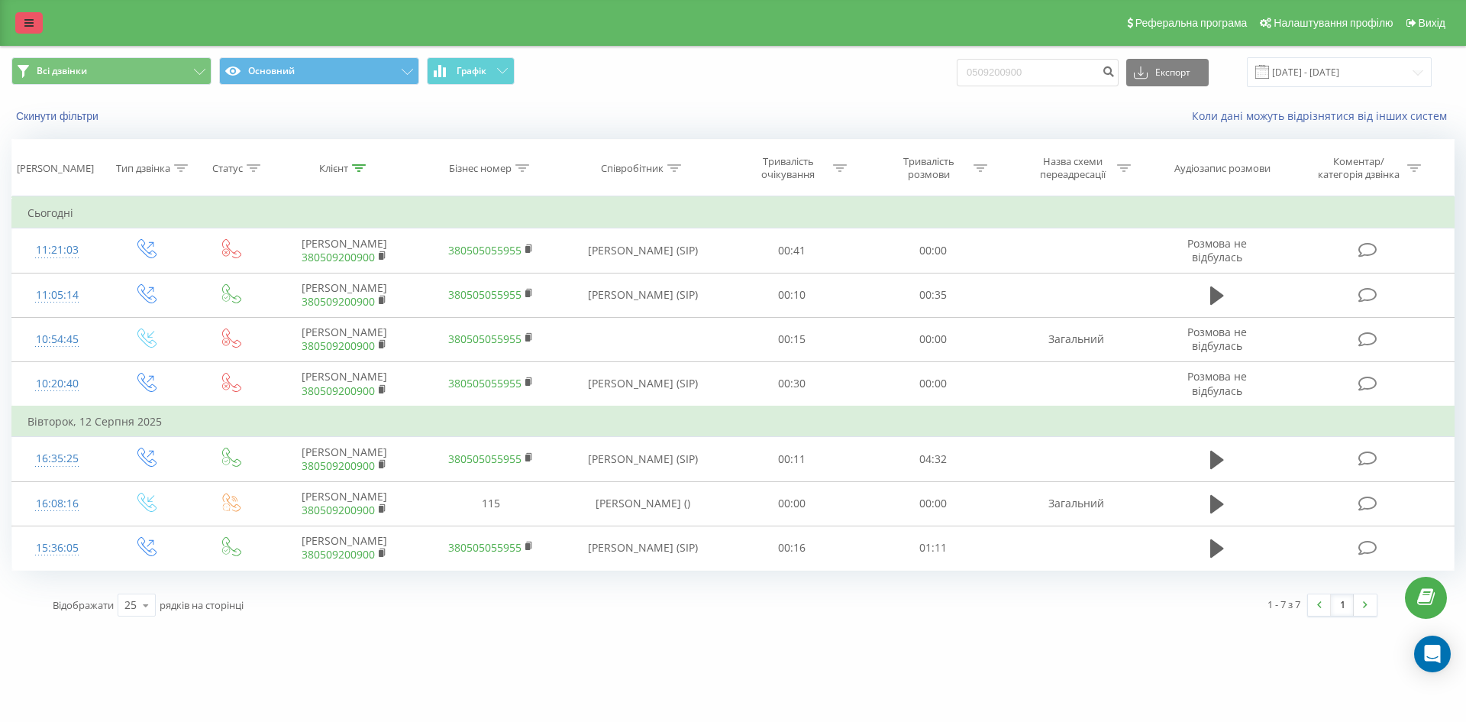
click at [26, 24] on icon at bounding box center [28, 23] width 9 height 11
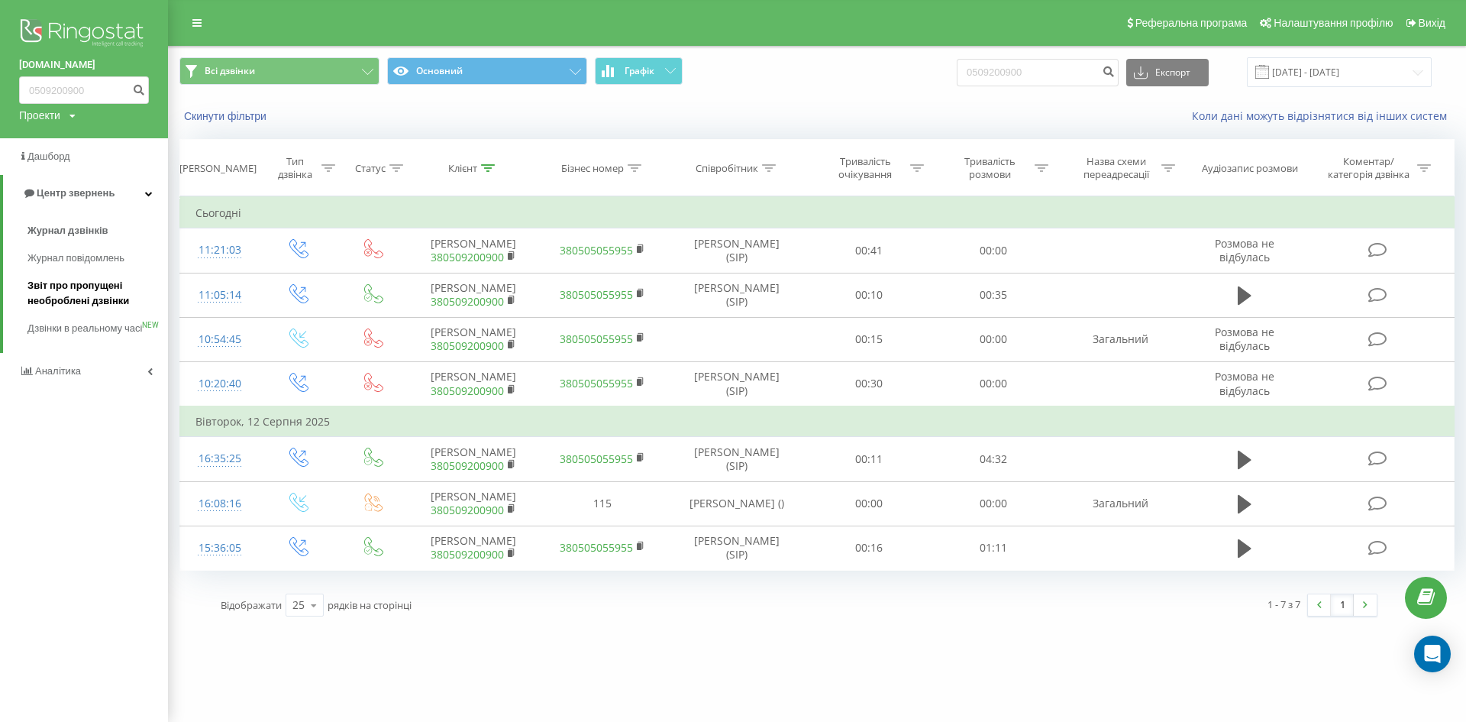
click at [78, 288] on span "Звіт про пропущені необроблені дзвінки" at bounding box center [93, 293] width 133 height 31
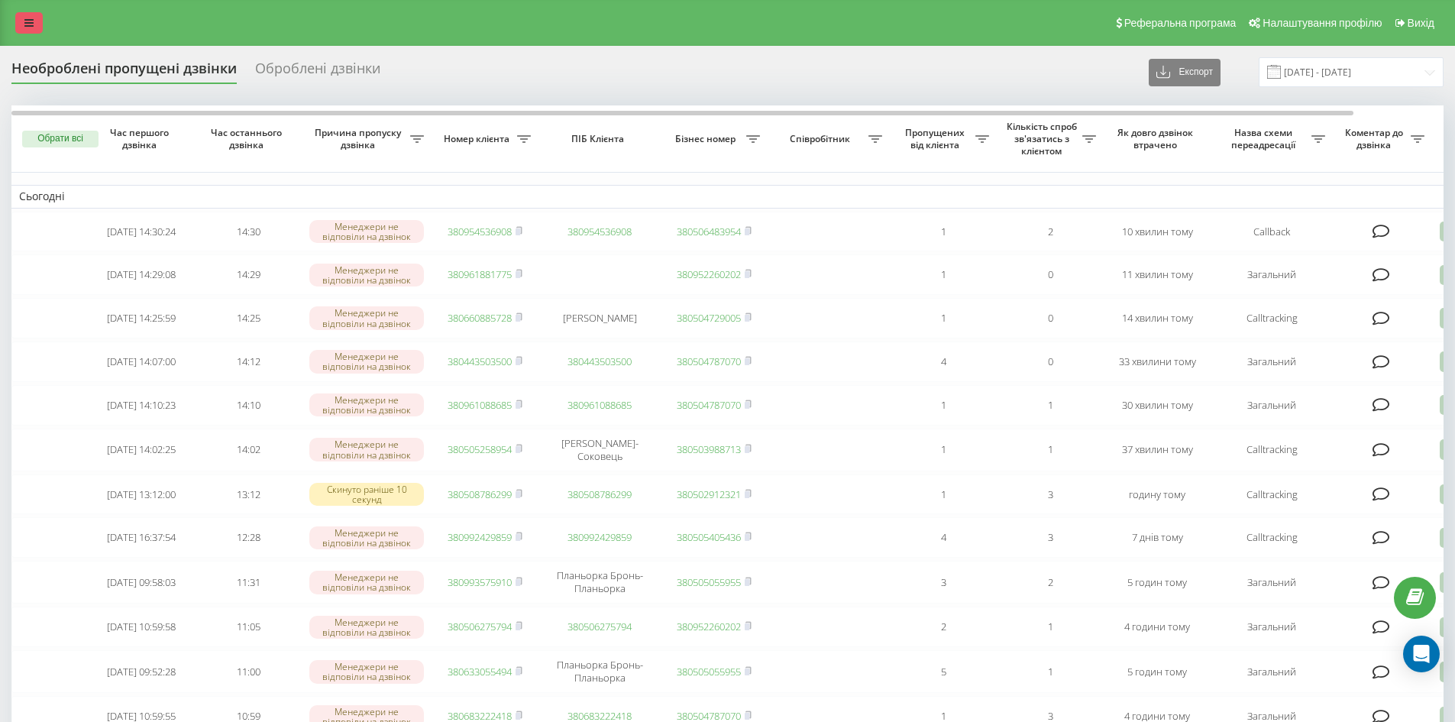
click at [37, 23] on link at bounding box center [28, 22] width 27 height 21
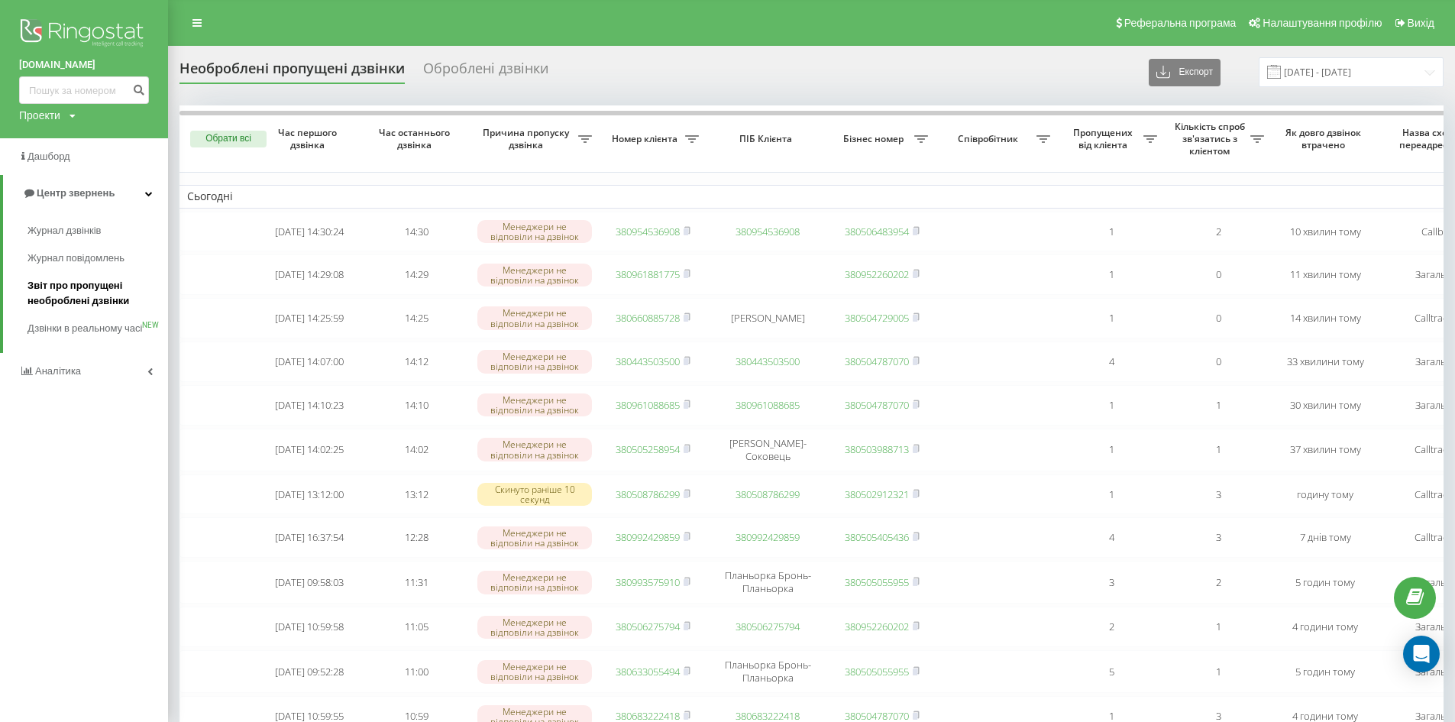
click at [76, 305] on span "Звіт про пропущені необроблені дзвінки" at bounding box center [93, 293] width 133 height 31
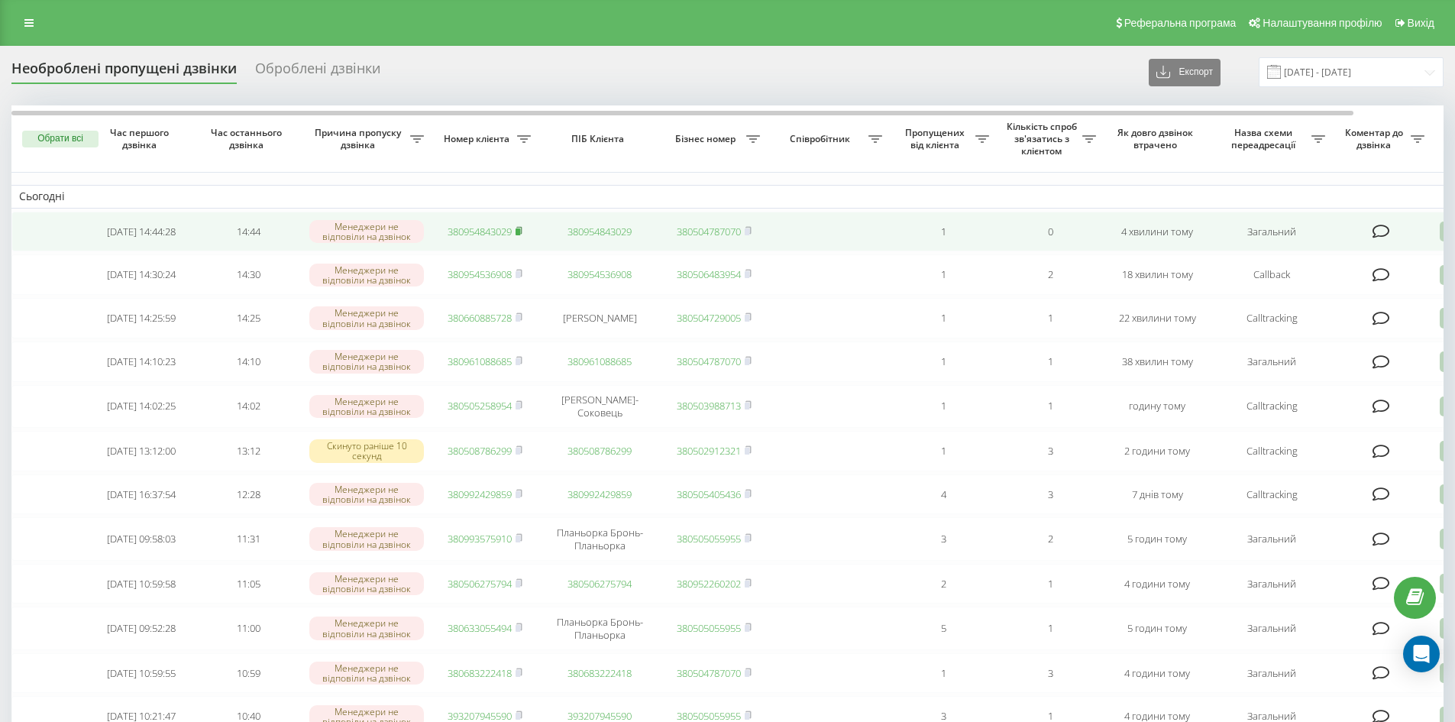
click at [520, 234] on rect at bounding box center [517, 231] width 5 height 7
